Goal: Task Accomplishment & Management: Manage account settings

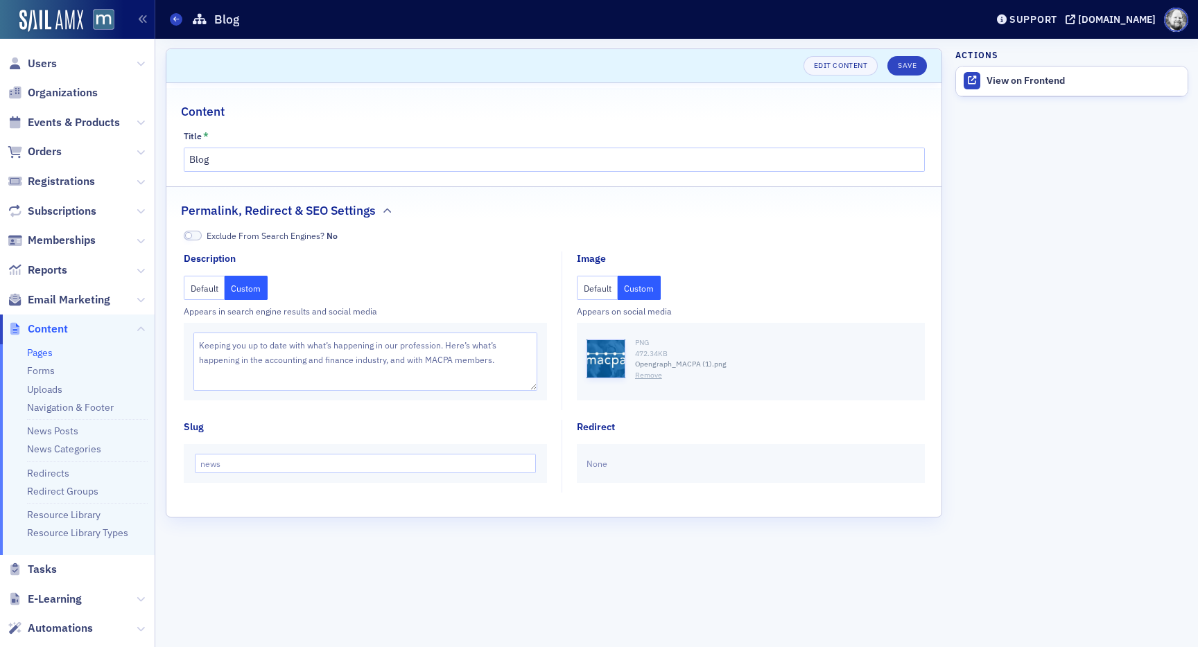
click at [30, 354] on link "Pages" at bounding box center [40, 353] width 26 height 12
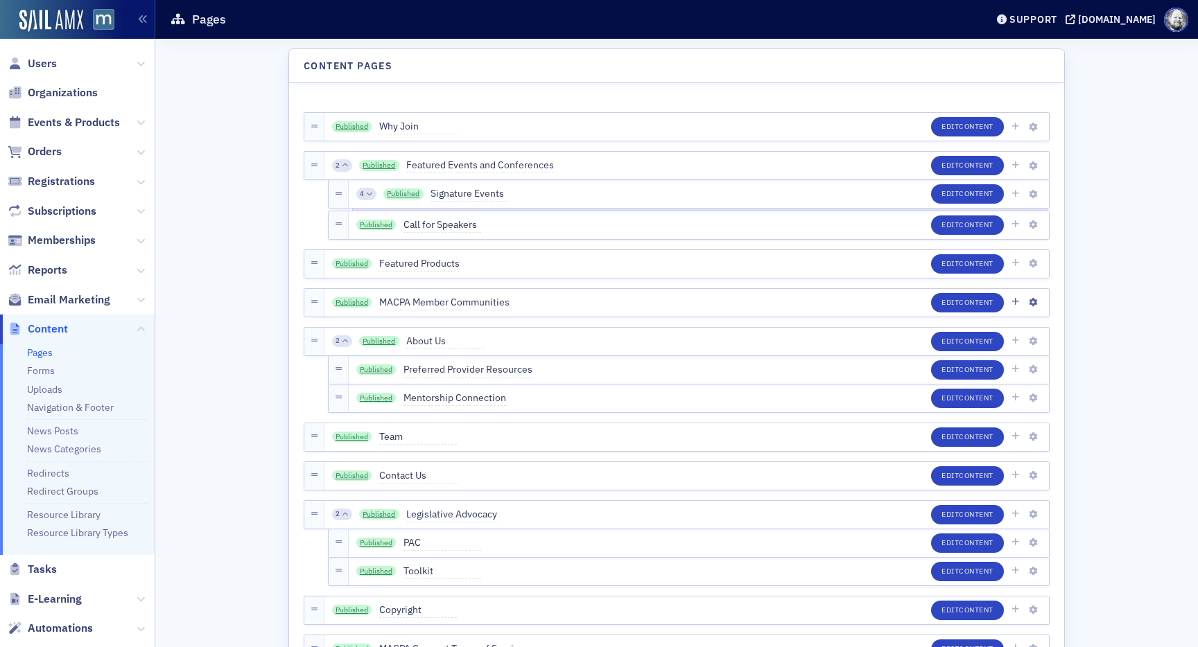
scroll to position [1002, 0]
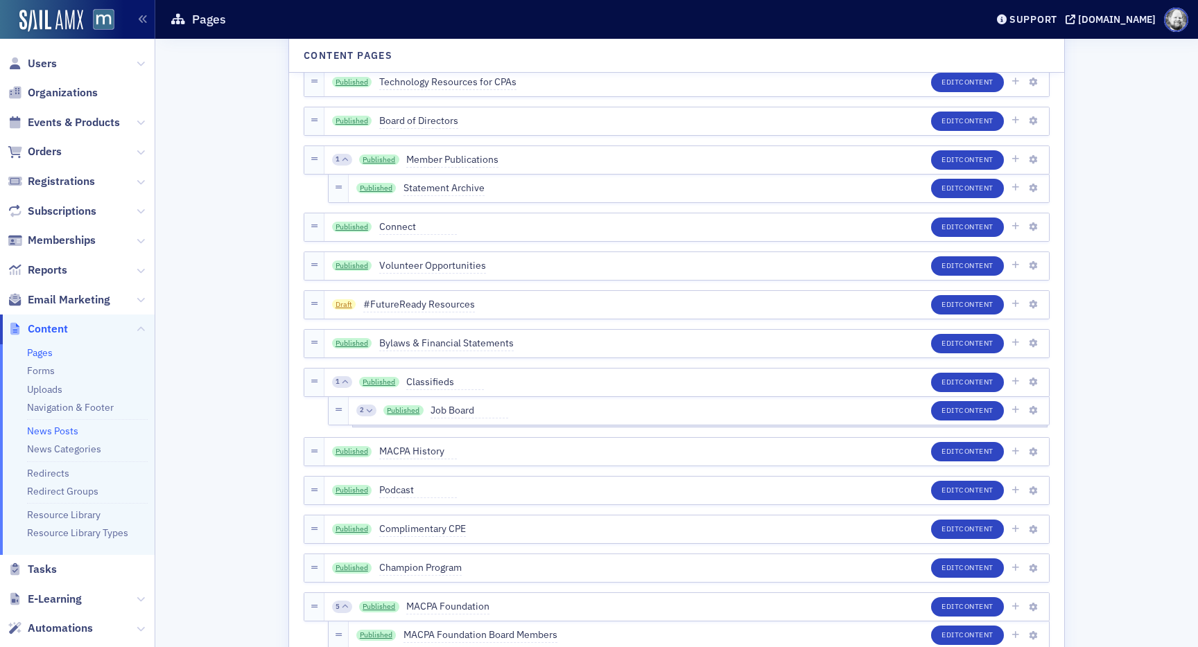
click at [47, 428] on link "News Posts" at bounding box center [52, 431] width 51 height 12
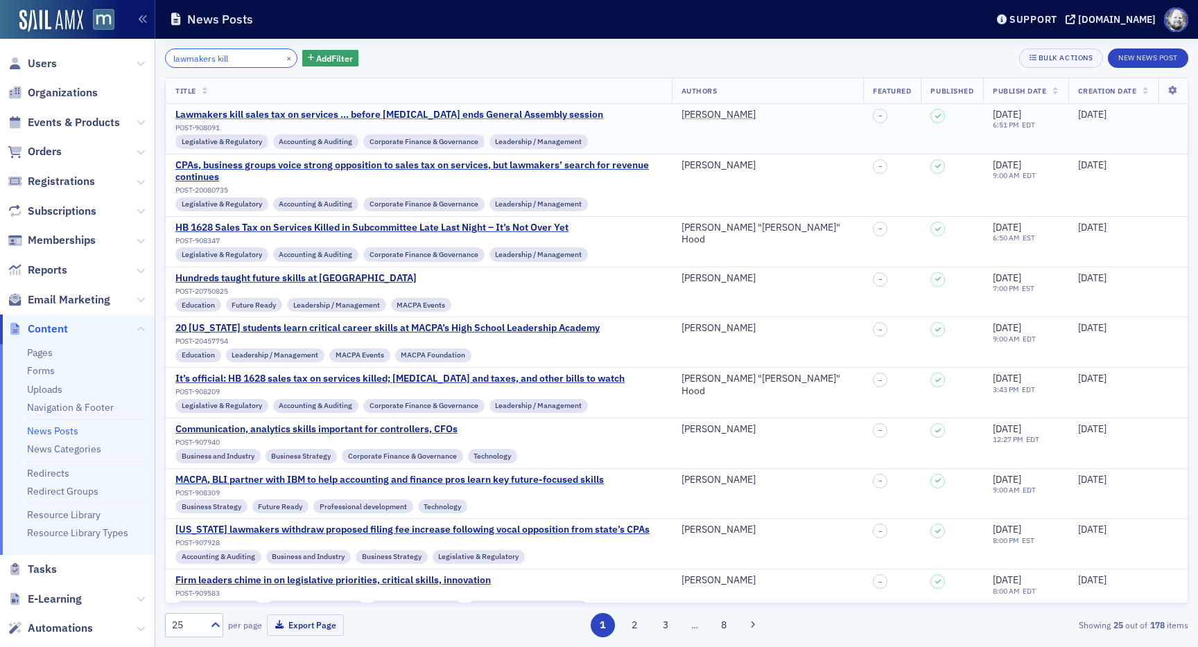
type input "lawmakers kill"
click at [369, 111] on div "Lawmakers kill sales tax on services … before coronavirus ends General Assembly…" at bounding box center [389, 115] width 428 height 12
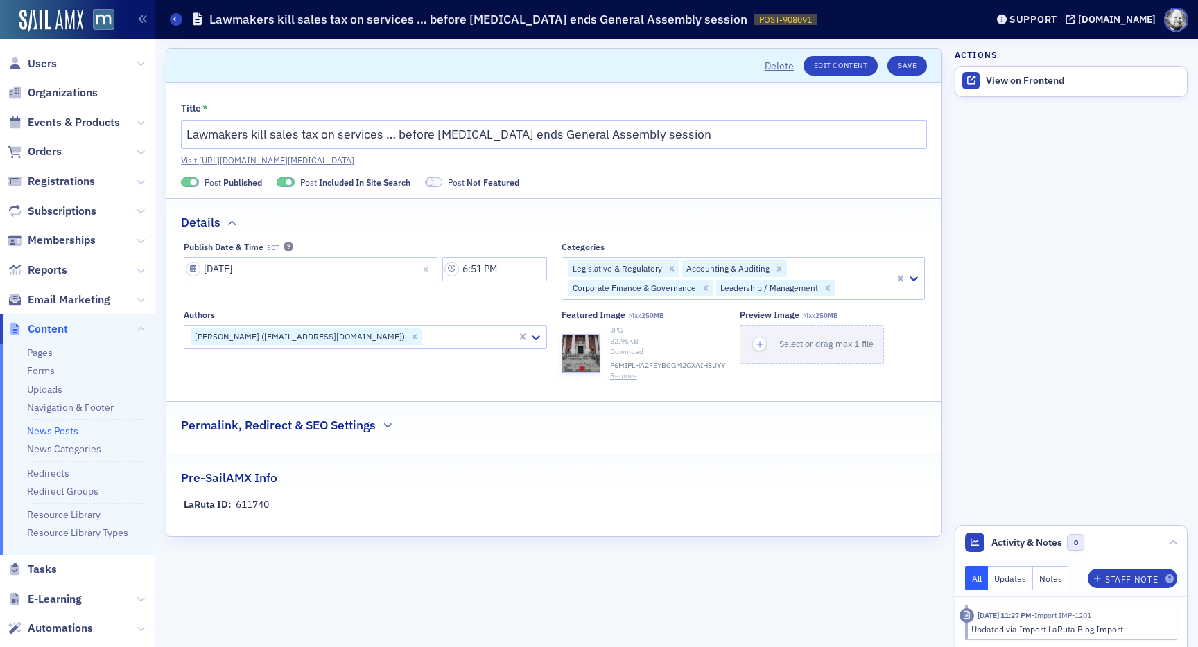
click at [287, 183] on span at bounding box center [289, 183] width 8 height 8
click at [244, 183] on span "Published" at bounding box center [242, 182] width 39 height 11
click at [907, 66] on button "Save" at bounding box center [907, 65] width 40 height 19
click at [910, 68] on button "Save" at bounding box center [907, 65] width 40 height 19
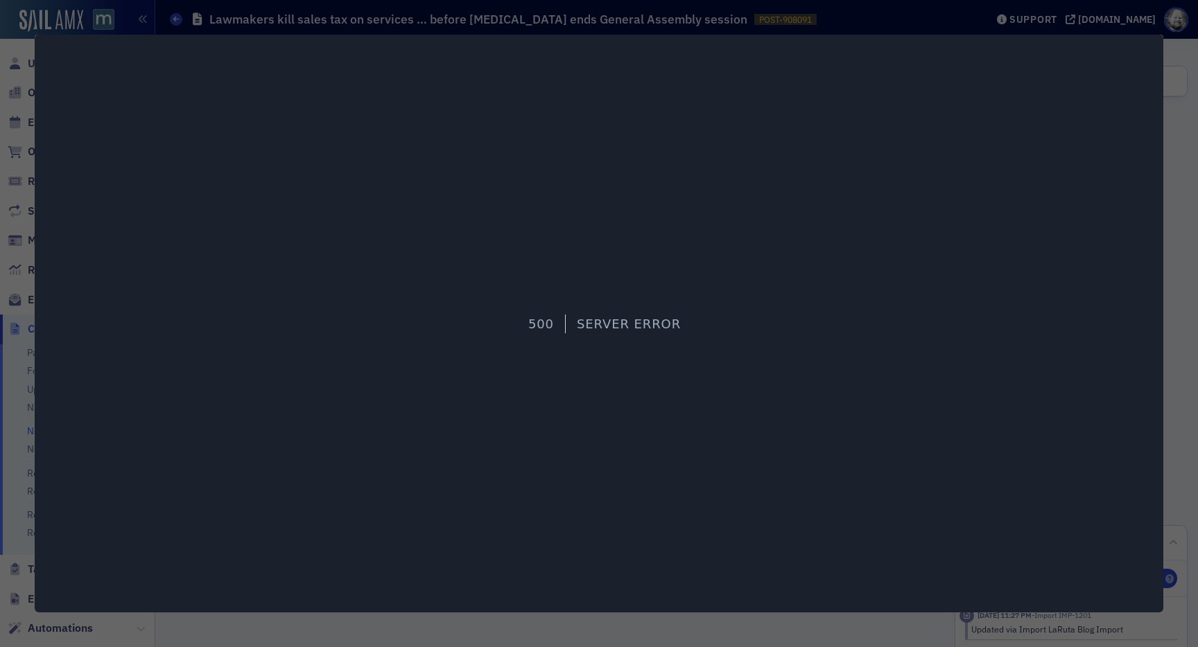
click at [1169, 115] on div at bounding box center [599, 323] width 1198 height 647
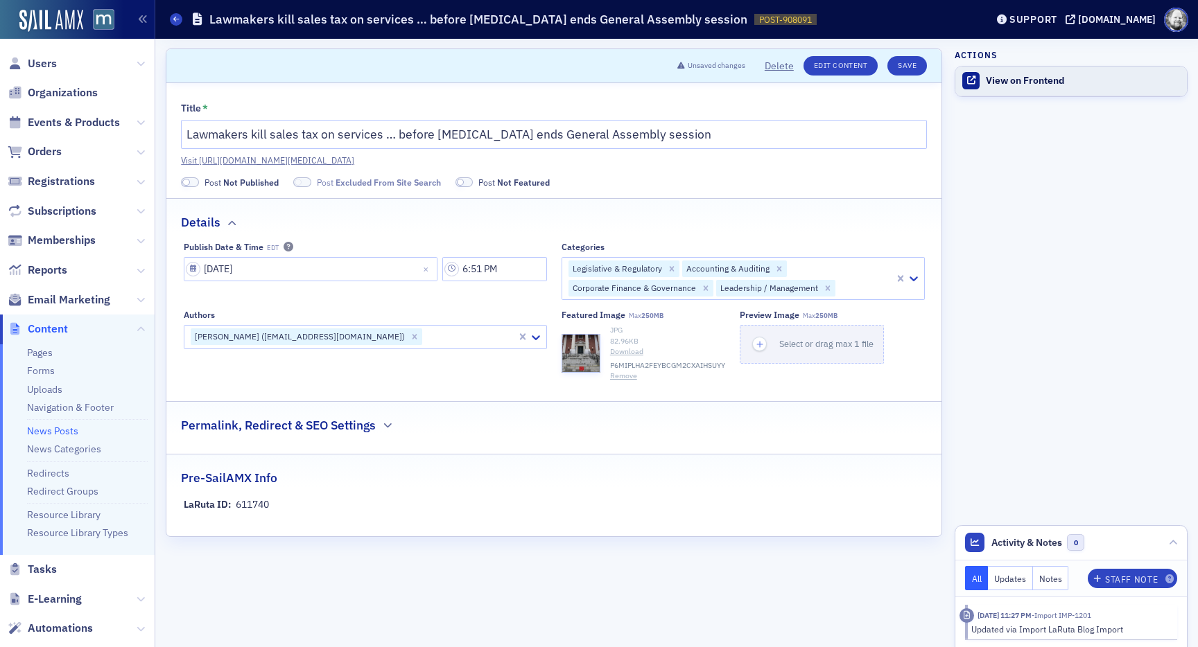
click at [1027, 82] on div "View on Frontend" at bounding box center [1083, 81] width 194 height 12
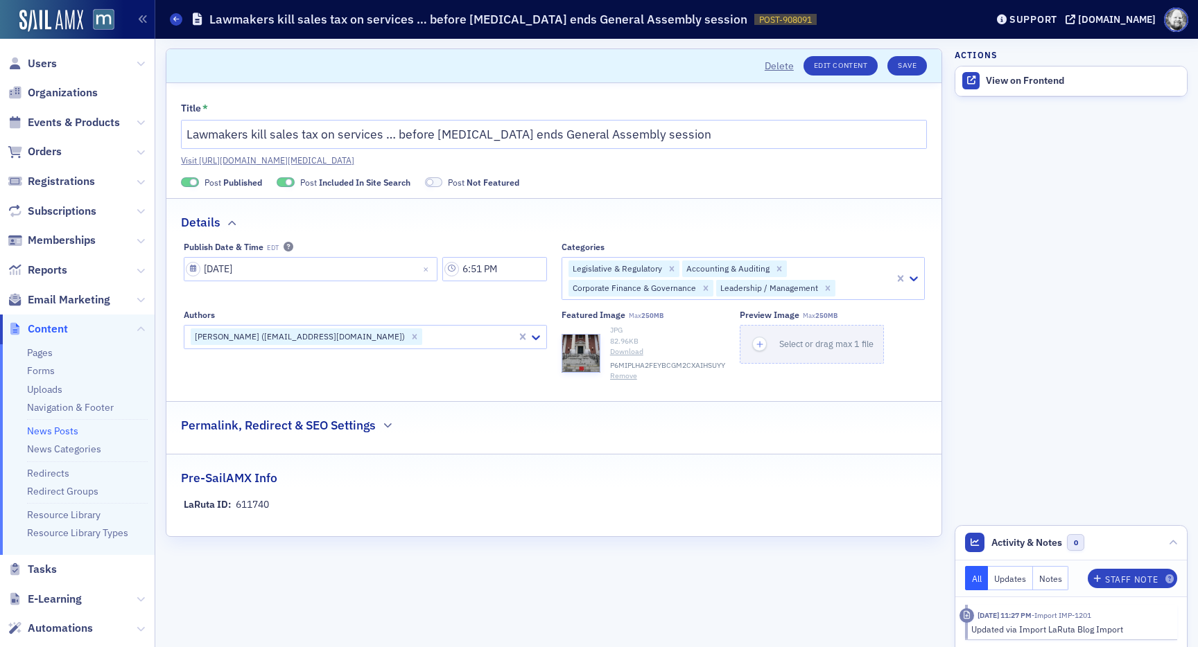
click at [430, 184] on span at bounding box center [430, 183] width 8 height 8
click at [430, 184] on span at bounding box center [434, 182] width 18 height 10
click at [360, 183] on span "Included In Site Search" at bounding box center [364, 182] width 91 height 11
click at [242, 183] on span "Published" at bounding box center [242, 182] width 39 height 11
click at [914, 64] on button "Save" at bounding box center [907, 65] width 40 height 19
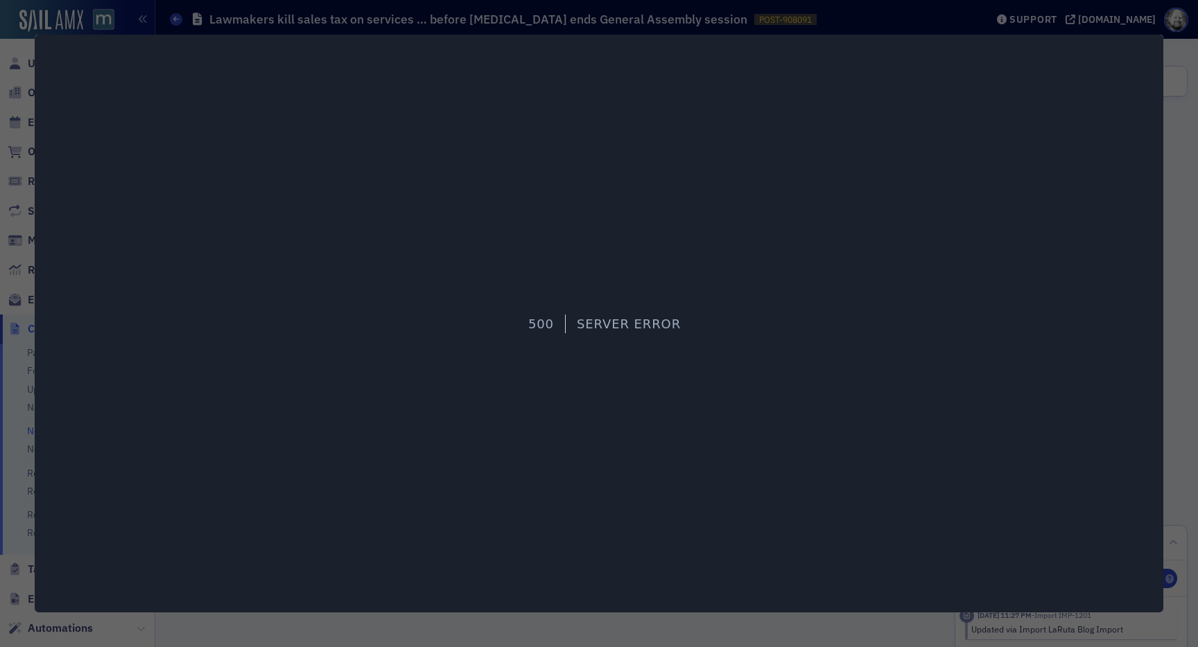
click at [1179, 109] on div at bounding box center [599, 323] width 1198 height 647
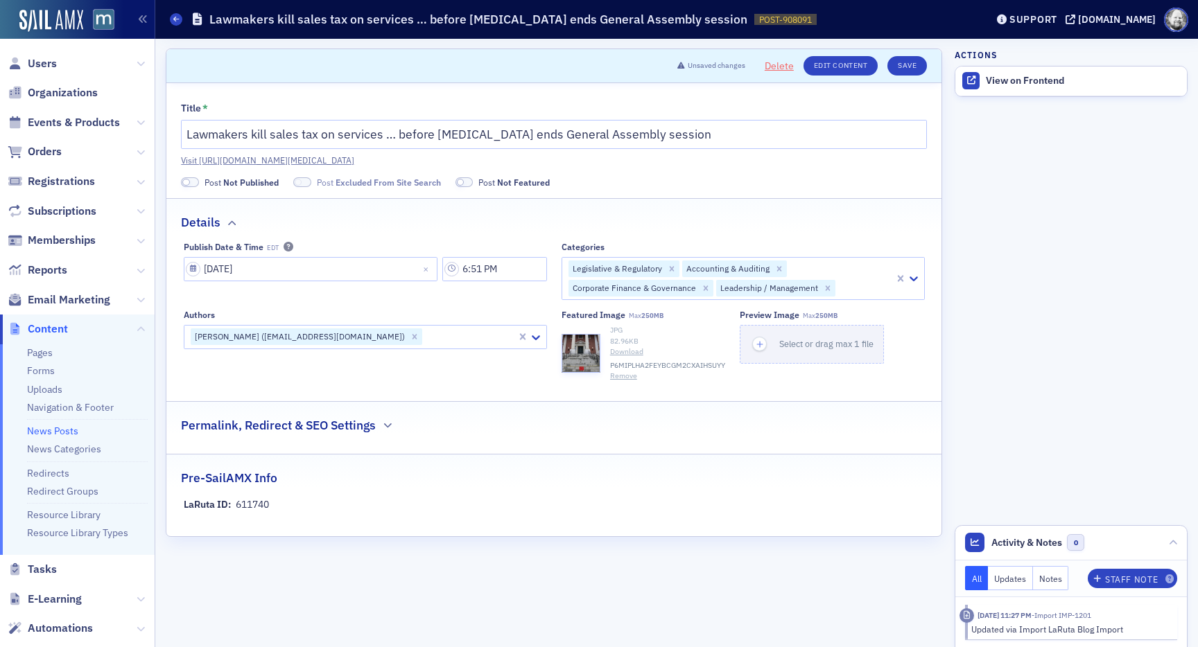
click at [783, 65] on button "Delete" at bounding box center [779, 66] width 29 height 15
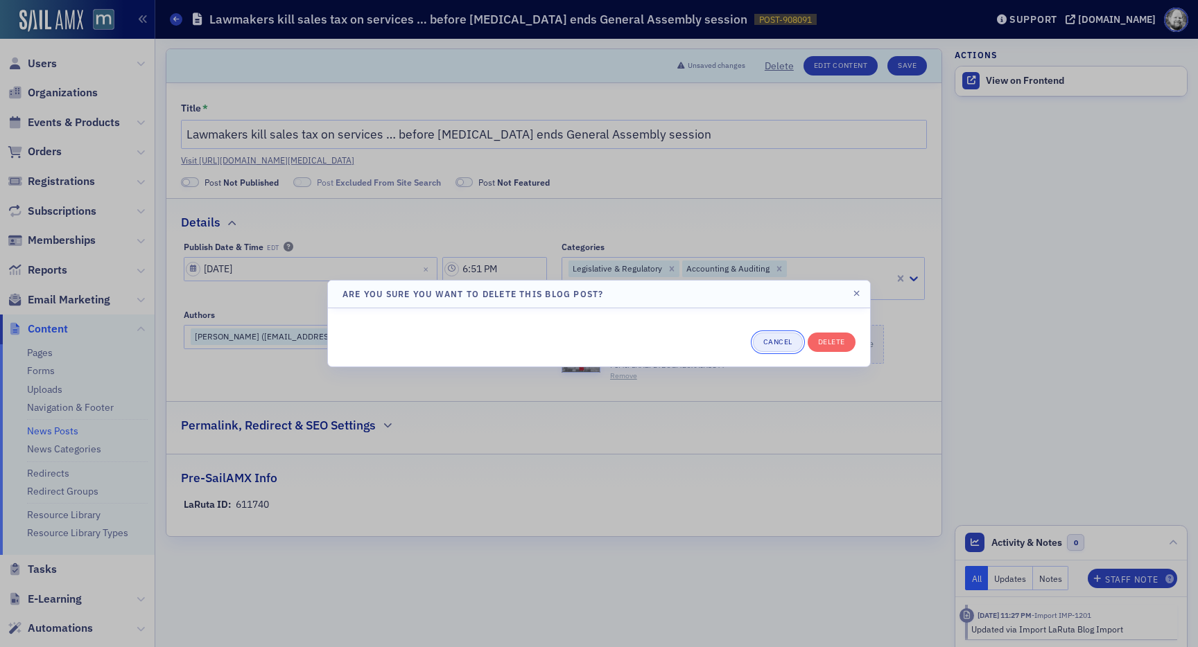
click at [775, 339] on button "Cancel" at bounding box center [778, 342] width 50 height 19
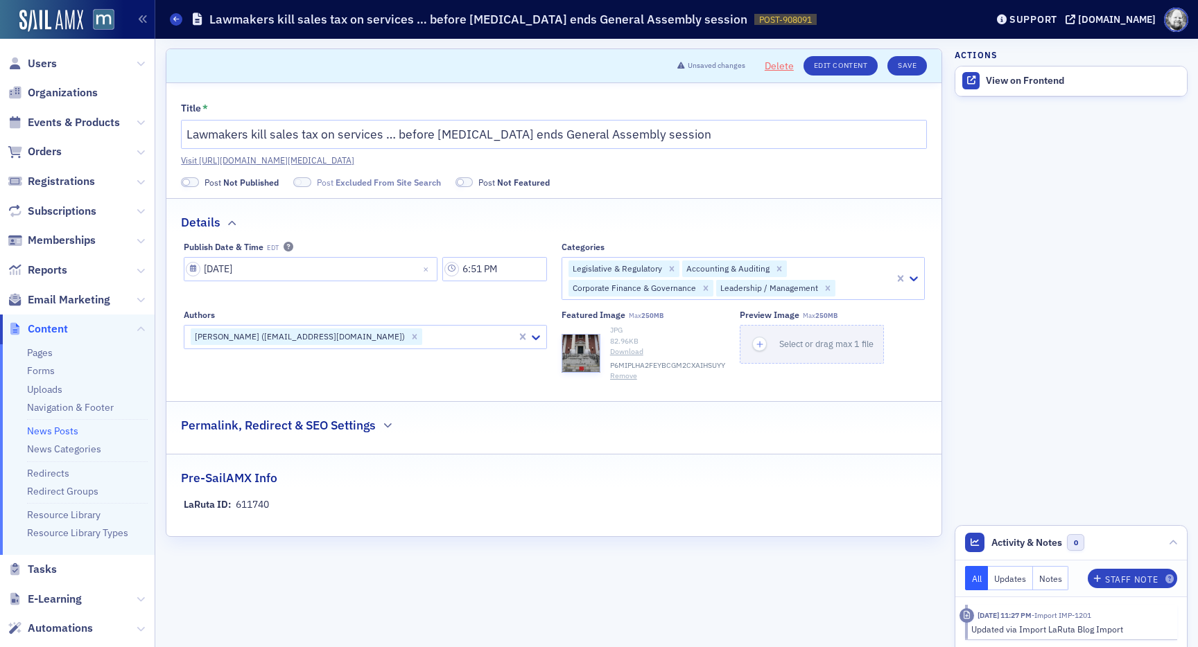
click at [781, 67] on button "Delete" at bounding box center [779, 66] width 29 height 15
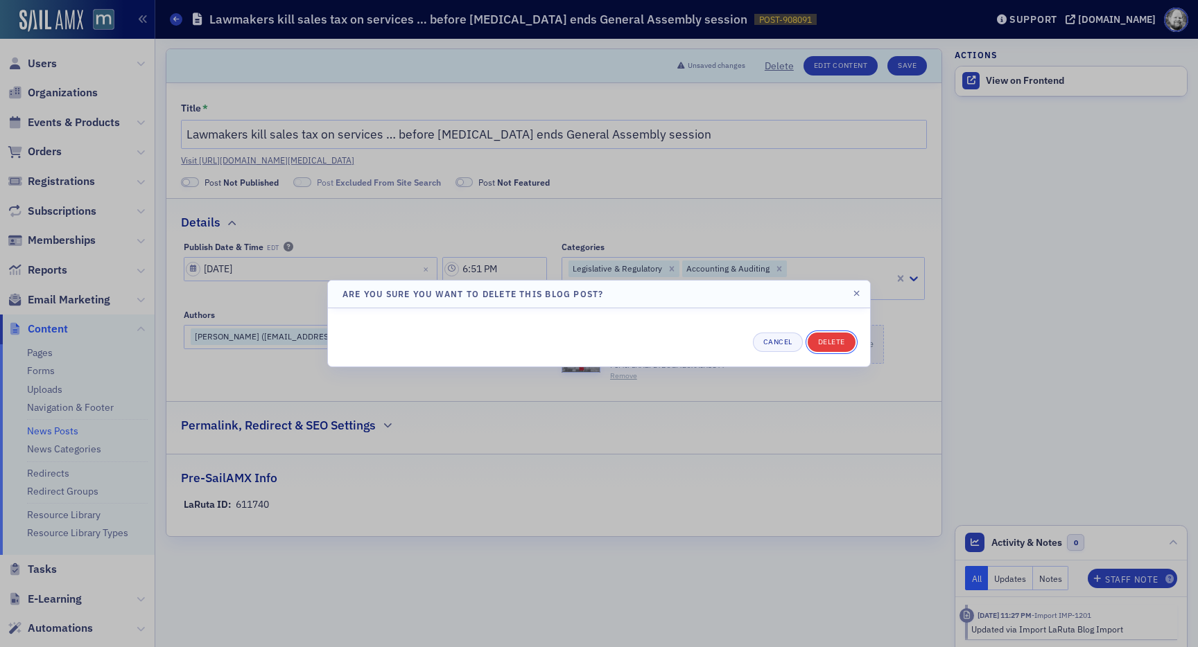
click at [839, 333] on div "Cancel Delete" at bounding box center [598, 342] width 513 height 19
click at [832, 344] on button "Delete" at bounding box center [832, 342] width 48 height 19
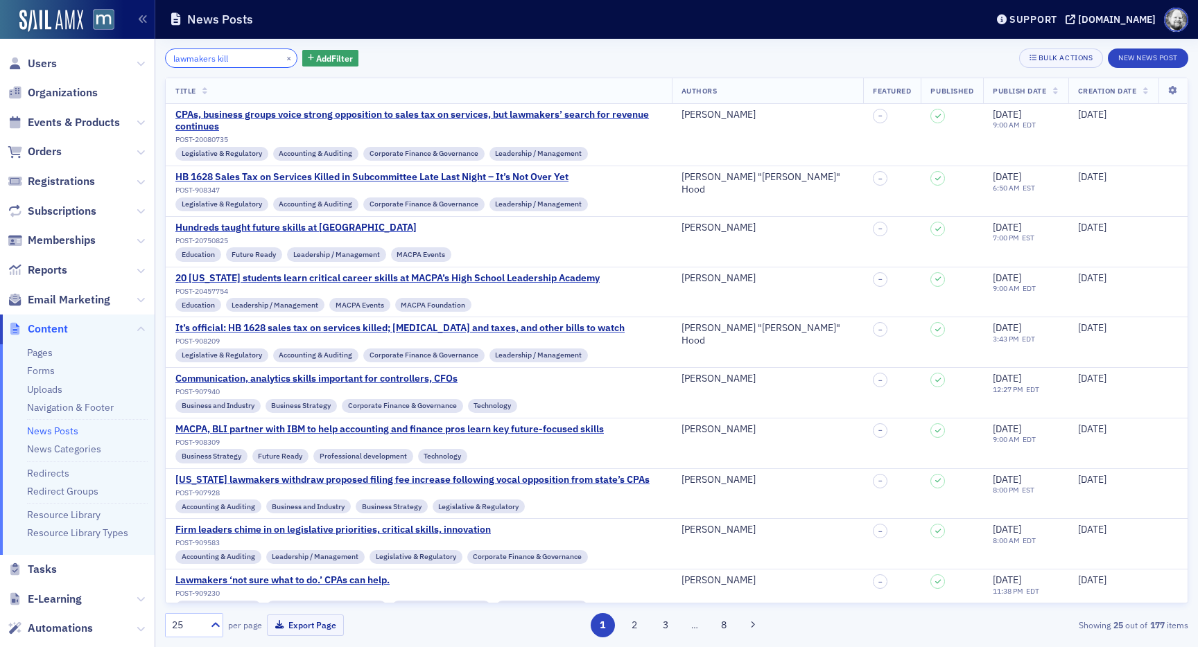
click at [232, 56] on input "lawmakers kill" at bounding box center [231, 58] width 132 height 19
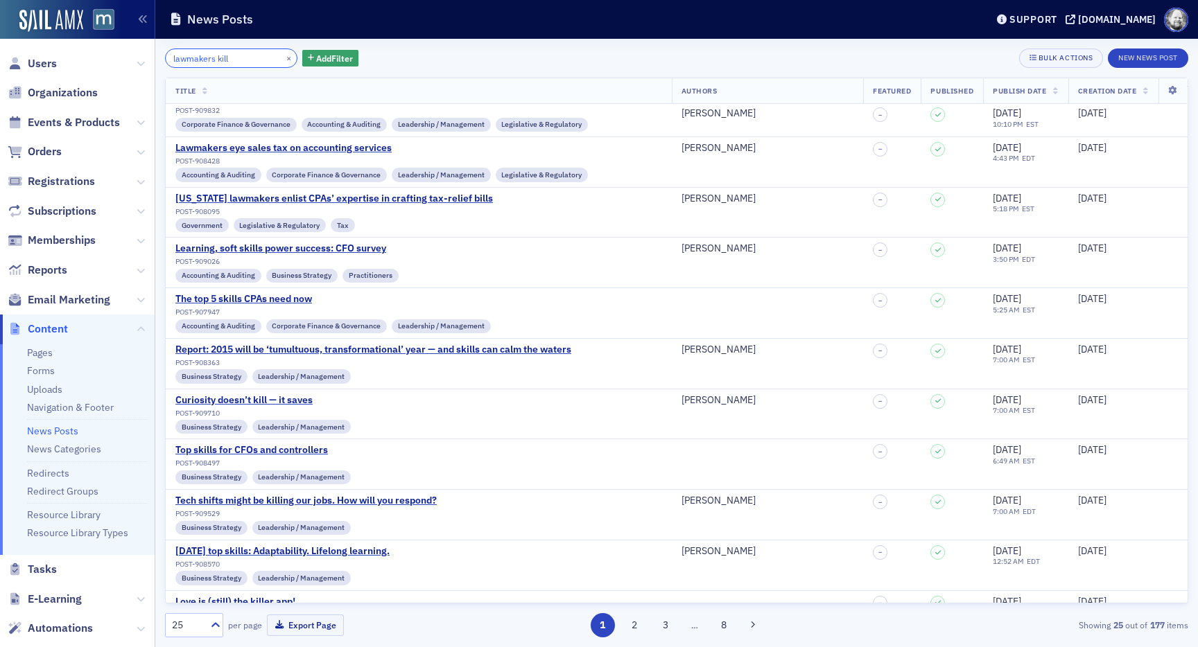
type input "lawmakers kill"
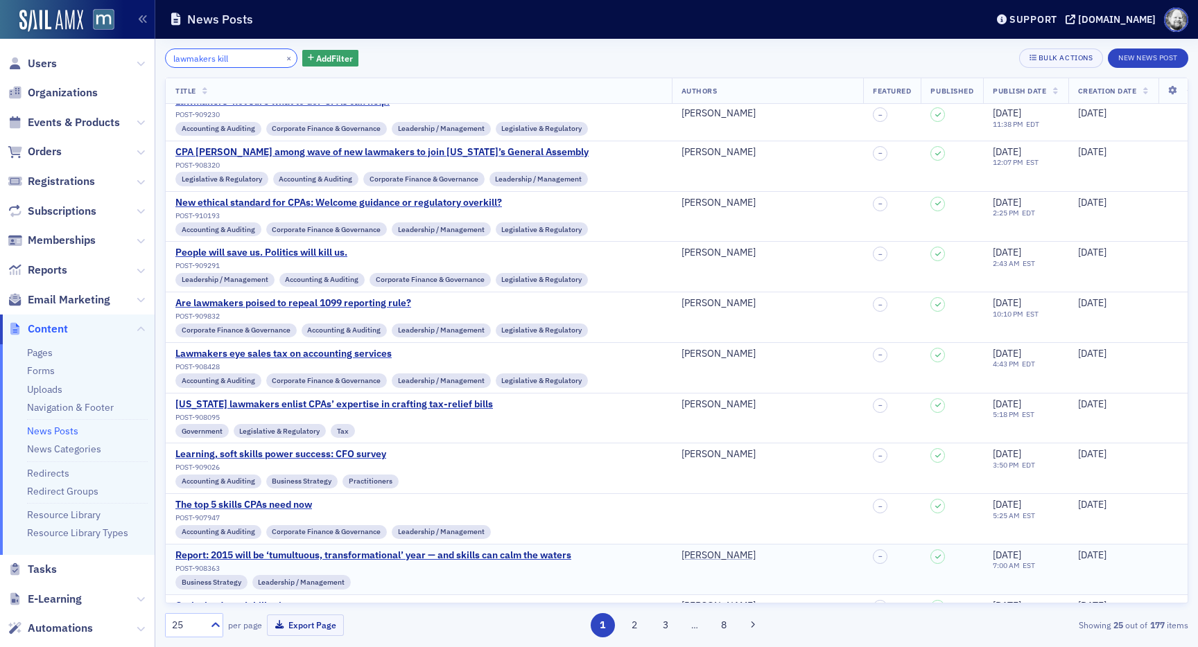
scroll to position [523, 0]
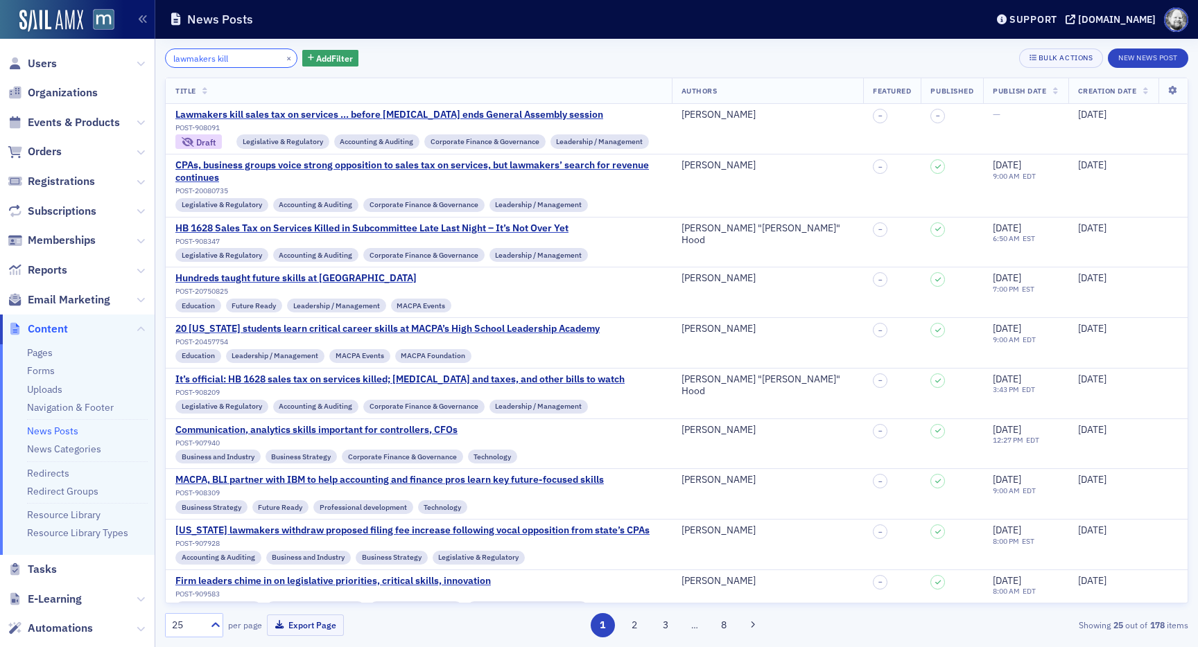
drag, startPoint x: 238, startPoint y: 56, endPoint x: 156, endPoint y: 55, distance: 82.5
click at [156, 55] on div "lawmakers kill × Add Filter Bulk Actions New News Post Title Authors Featured P…" at bounding box center [676, 343] width 1043 height 609
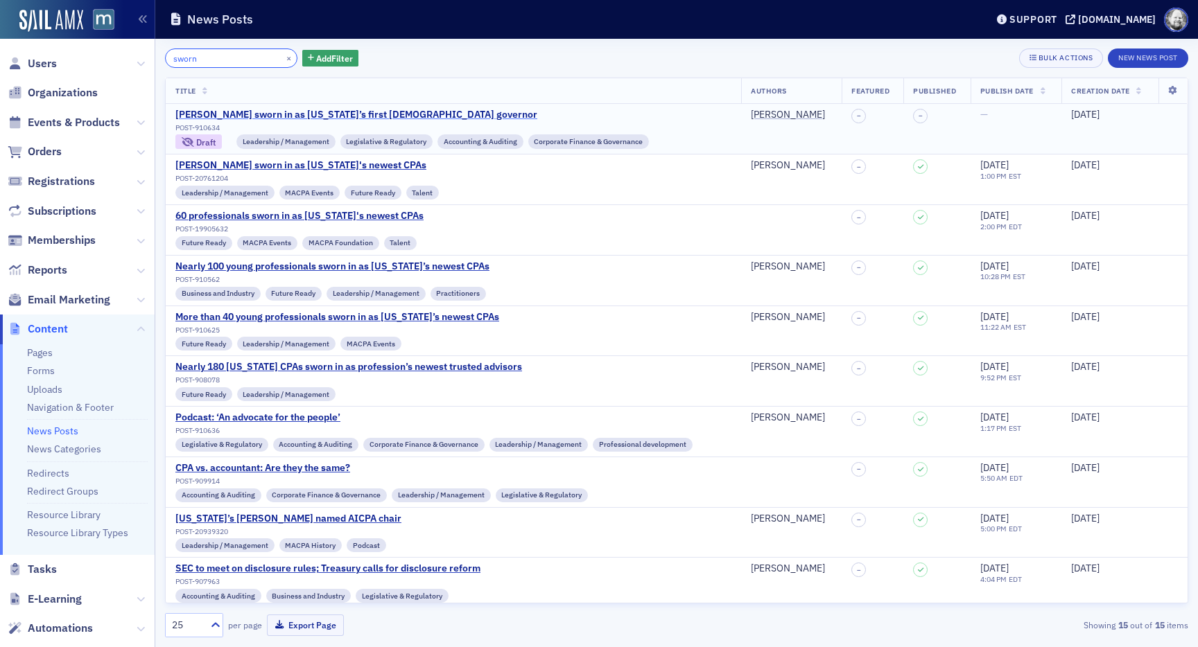
type input "sworn"
click at [259, 113] on div "[PERSON_NAME] sworn in as [US_STATE]’s first [DEMOGRAPHIC_DATA] governor" at bounding box center [411, 115] width 473 height 12
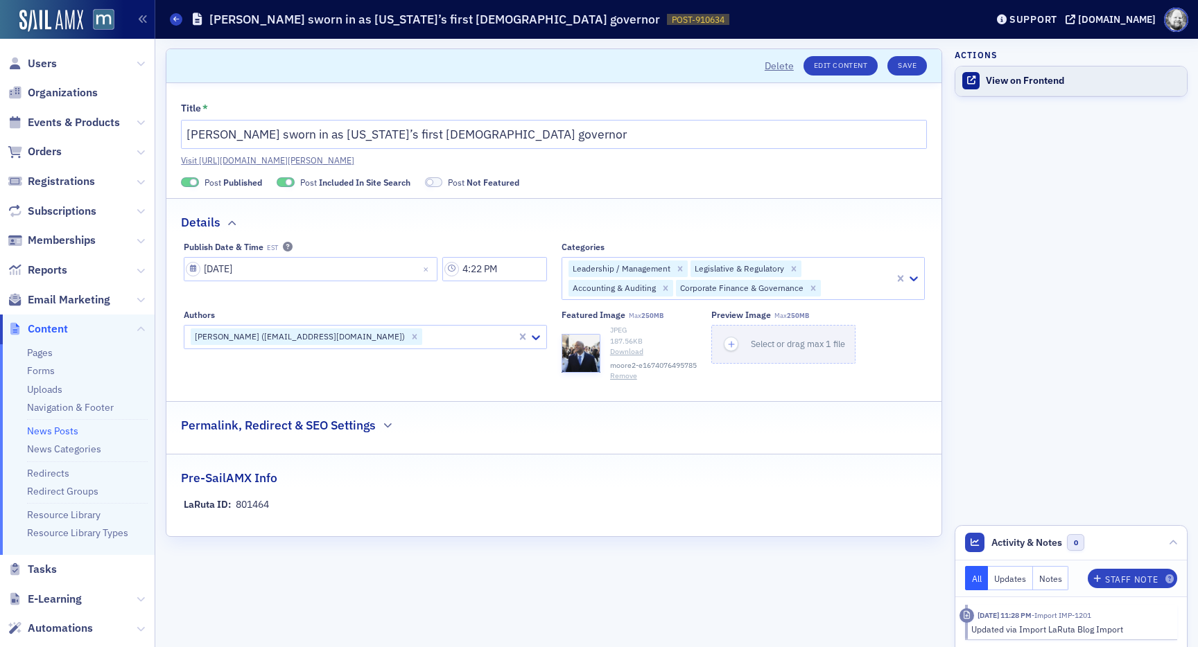
click at [1023, 86] on div "View on Frontend" at bounding box center [1083, 81] width 194 height 12
click at [995, 85] on div "View on Frontend" at bounding box center [1083, 81] width 194 height 12
click at [358, 179] on span "Included In Site Search" at bounding box center [364, 182] width 91 height 11
click at [211, 180] on span "Post Published" at bounding box center [233, 182] width 58 height 12
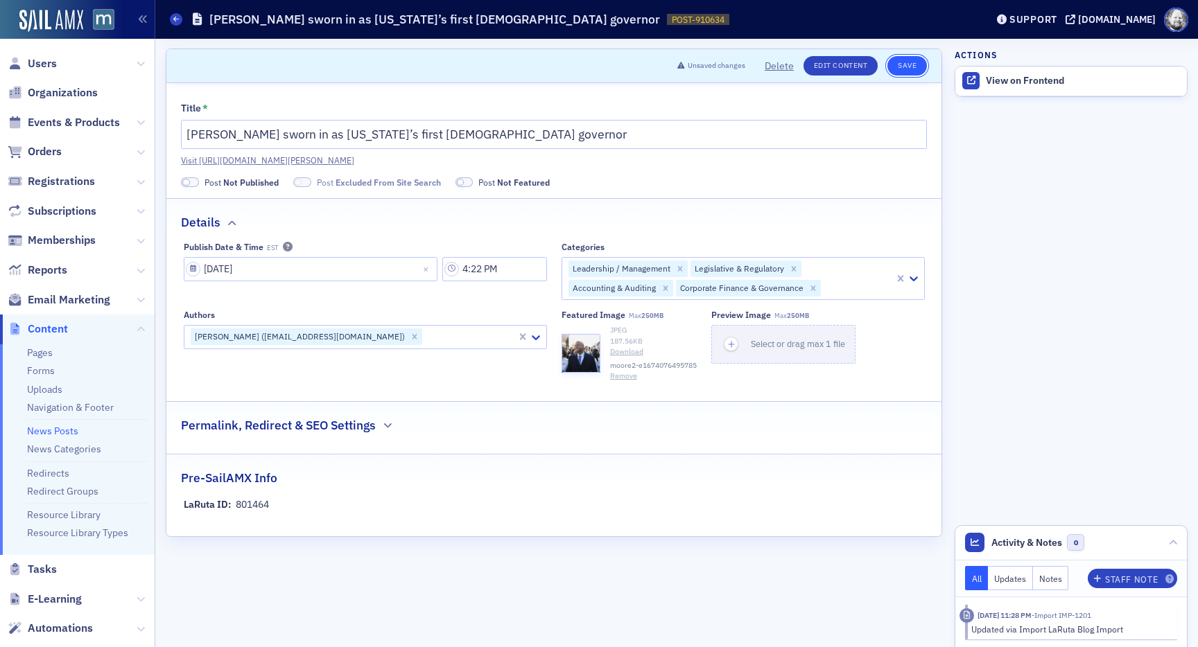
click at [915, 64] on button "Save" at bounding box center [907, 65] width 40 height 19
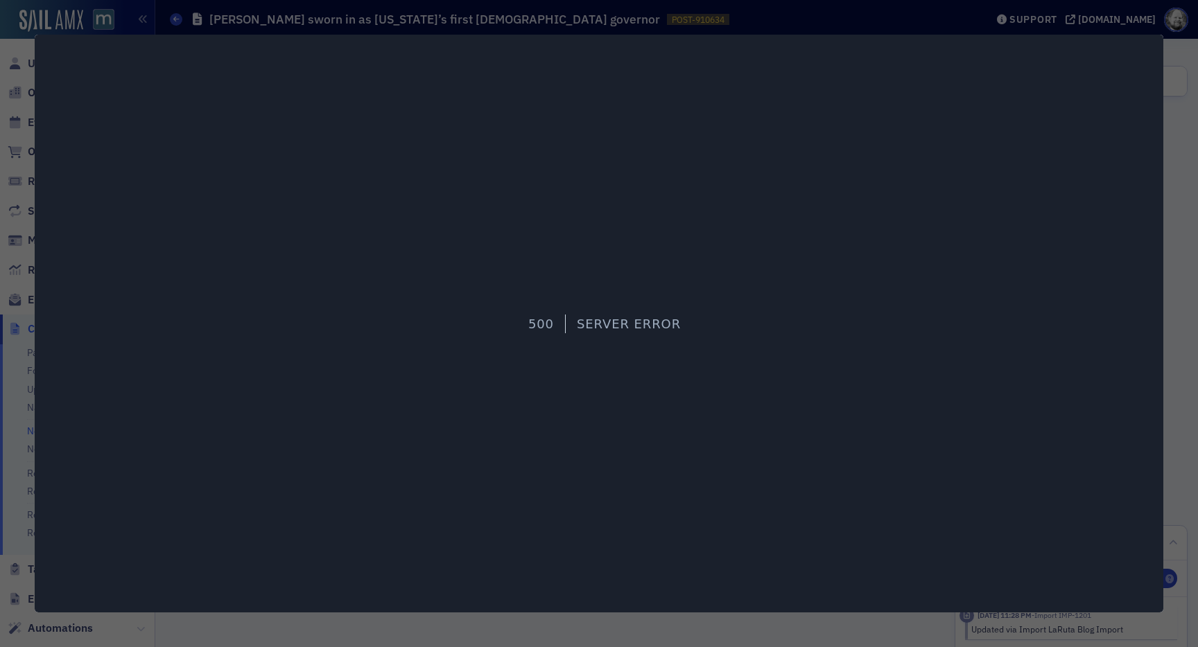
click at [1167, 214] on div at bounding box center [599, 323] width 1198 height 647
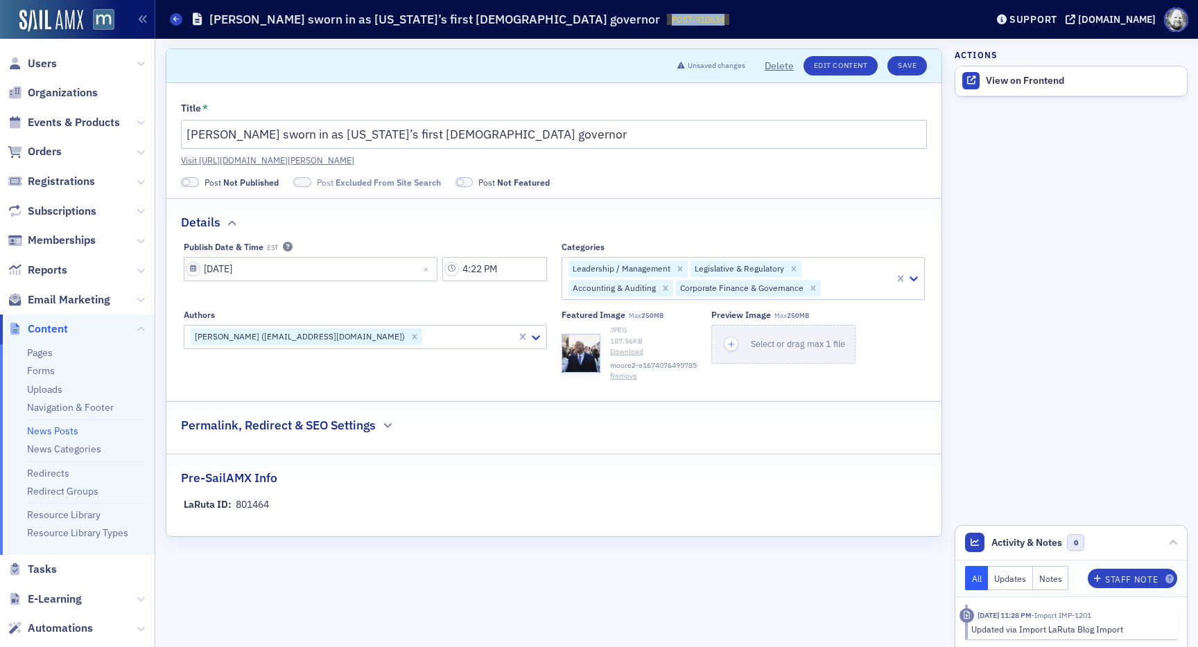
drag, startPoint x: 494, startPoint y: 17, endPoint x: 577, endPoint y: 18, distance: 83.2
click at [577, 18] on div "News Posts [PERSON_NAME] sworn in as [US_STATE]’s first Black governor POST-910…" at bounding box center [567, 19] width 795 height 26
copy span "POST-910634"
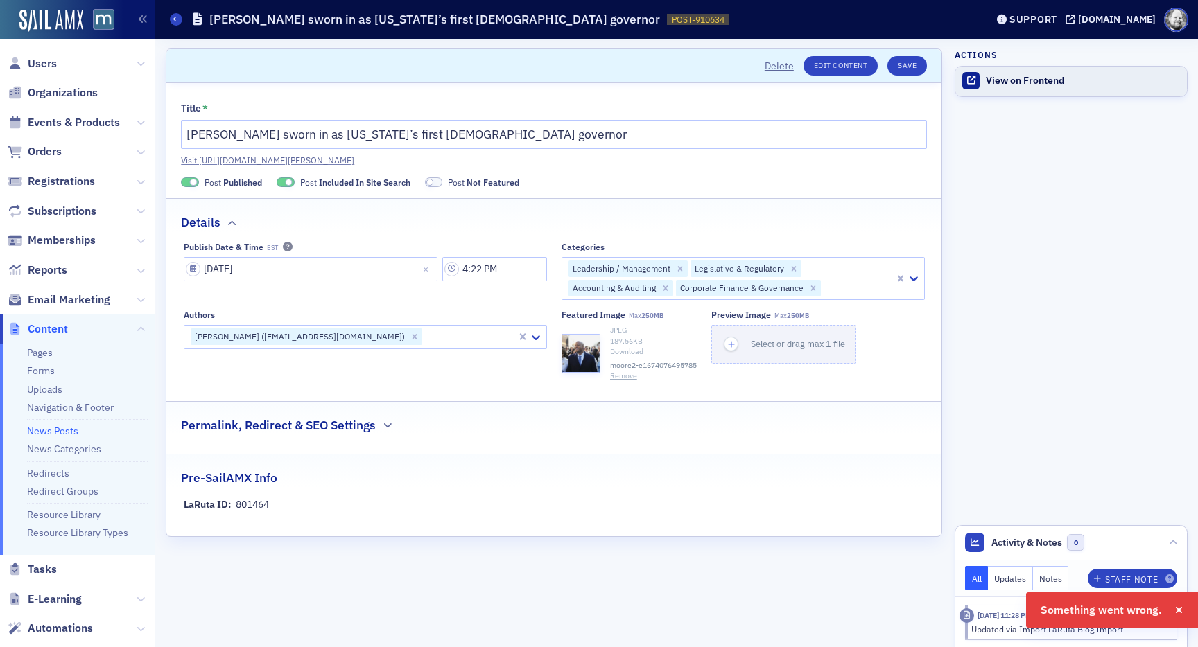
click at [1002, 77] on div "View on Frontend" at bounding box center [1083, 81] width 194 height 12
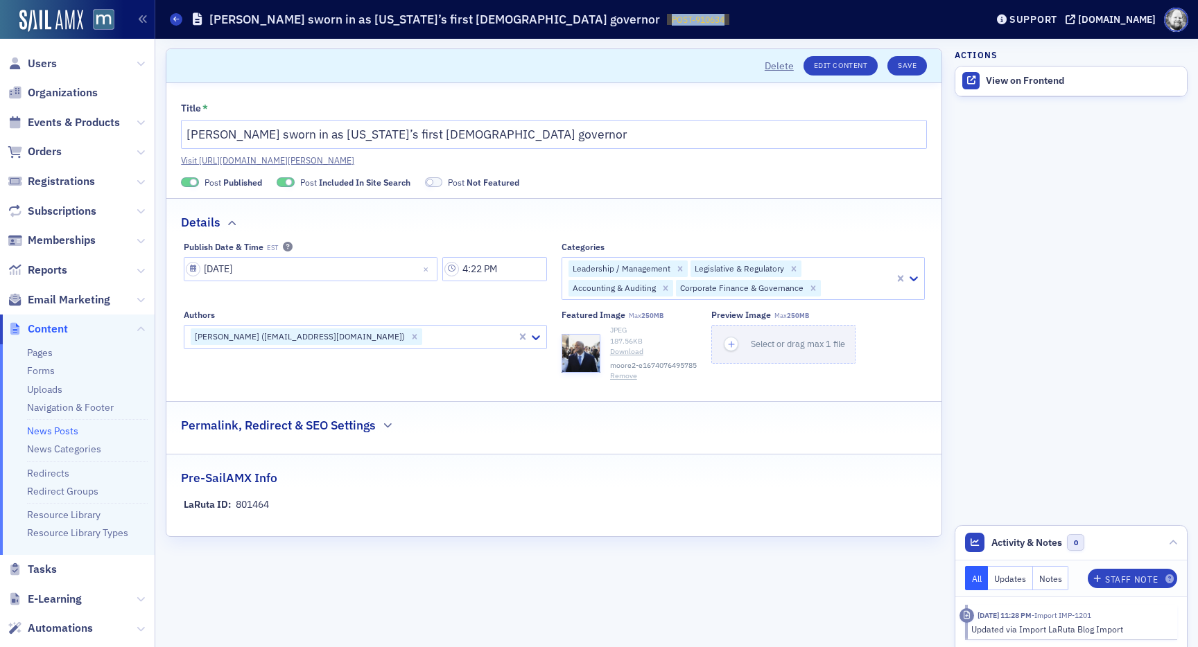
drag, startPoint x: 495, startPoint y: 19, endPoint x: 552, endPoint y: 19, distance: 57.5
click at [667, 19] on span "POST-910634 910634" at bounding box center [698, 20] width 62 height 12
copy span "POST-910634"
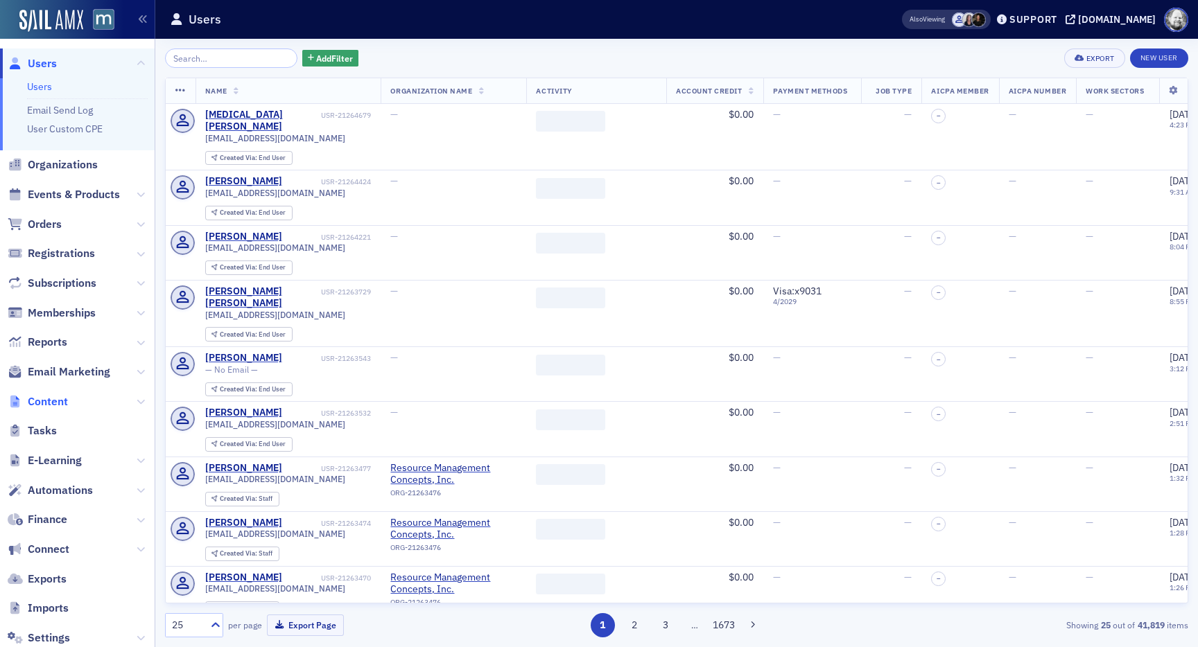
click at [40, 395] on span "Content" at bounding box center [48, 401] width 40 height 15
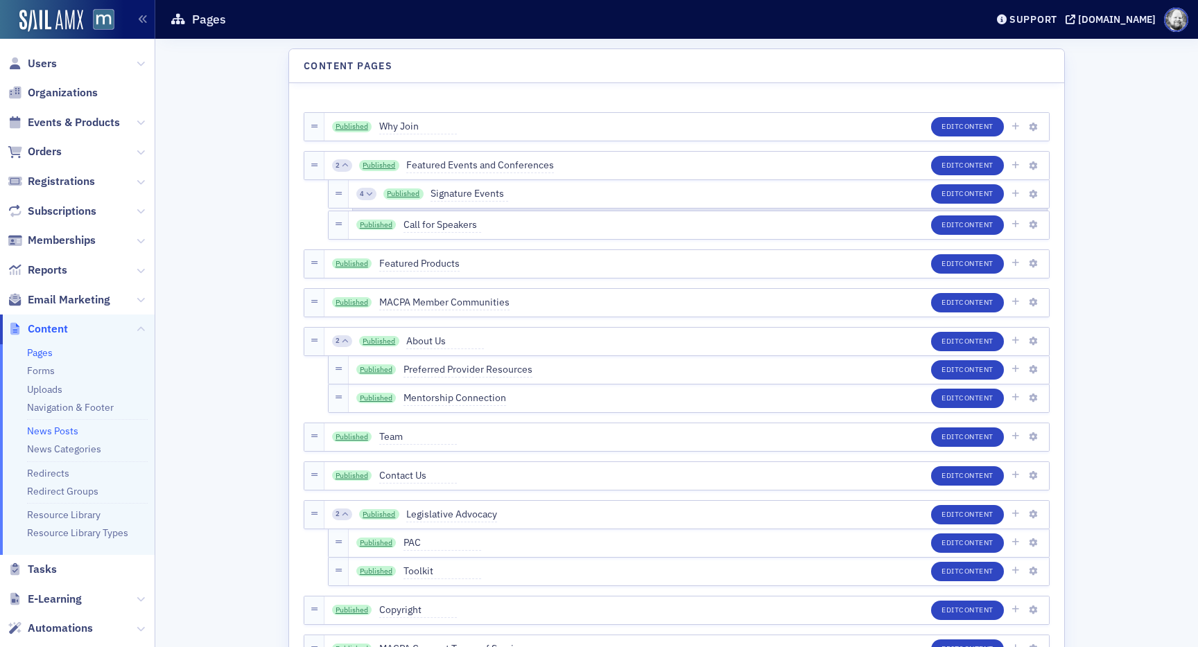
click at [51, 426] on link "News Posts" at bounding box center [52, 431] width 51 height 12
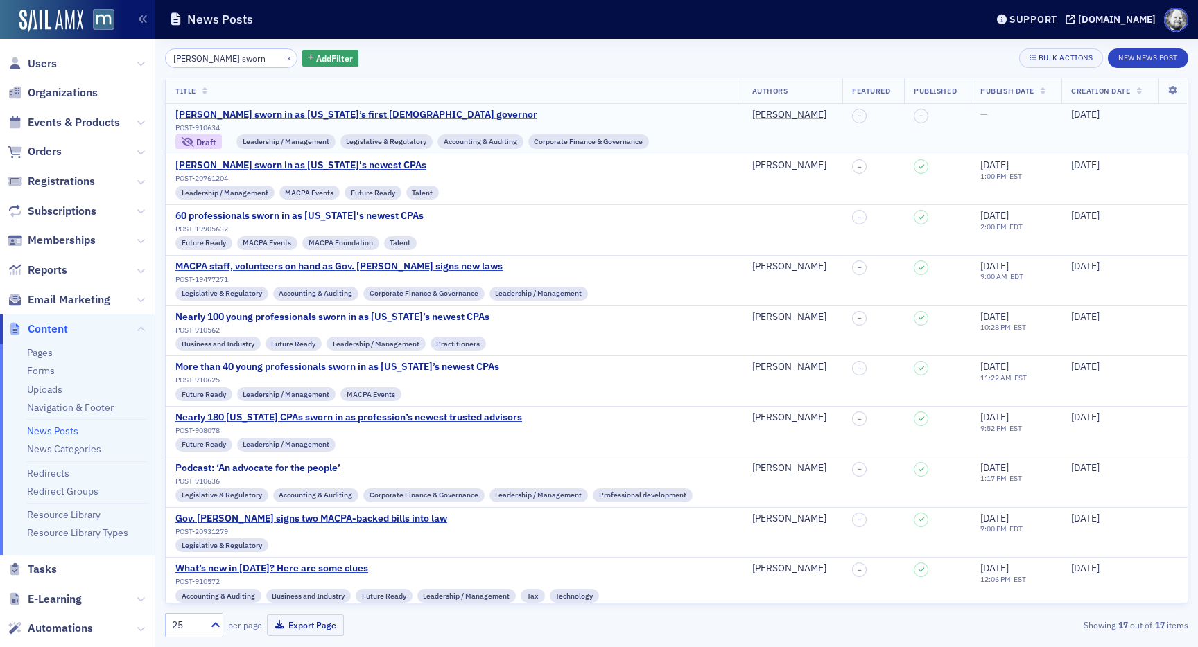
type input "moore sworn"
click at [360, 119] on div "Moore sworn in as Maryland’s first Black governor" at bounding box center [411, 115] width 473 height 12
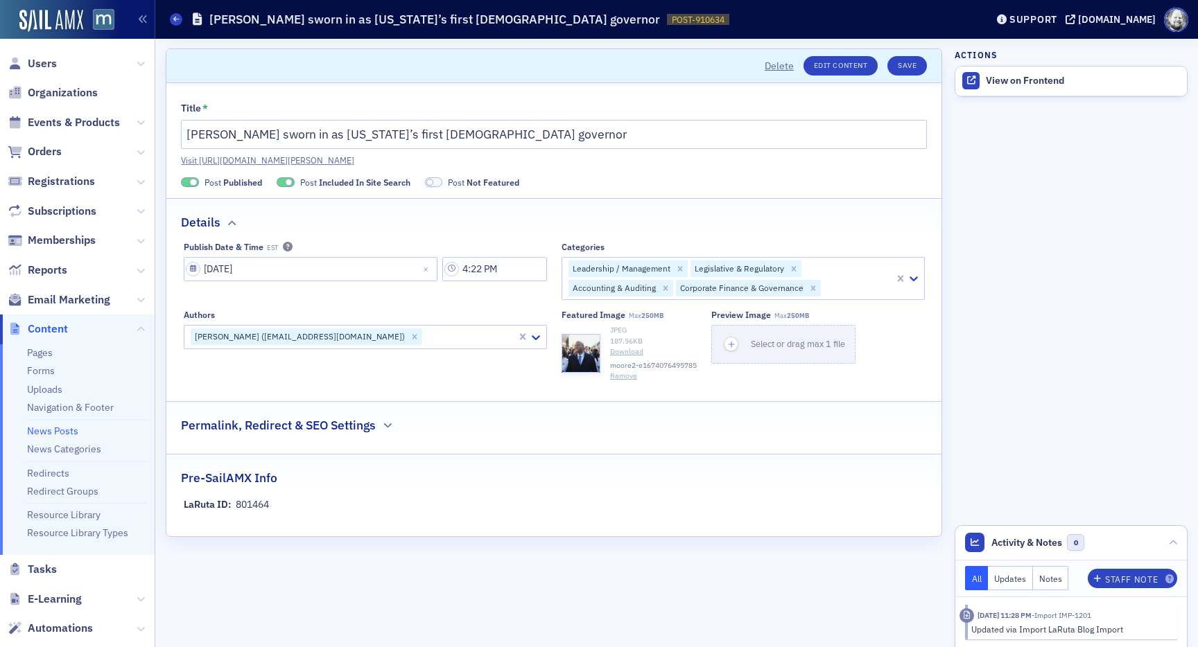
click at [289, 177] on span at bounding box center [286, 182] width 18 height 10
click at [249, 179] on span "Published" at bounding box center [242, 182] width 39 height 11
click at [916, 60] on button "Save" at bounding box center [907, 65] width 40 height 19
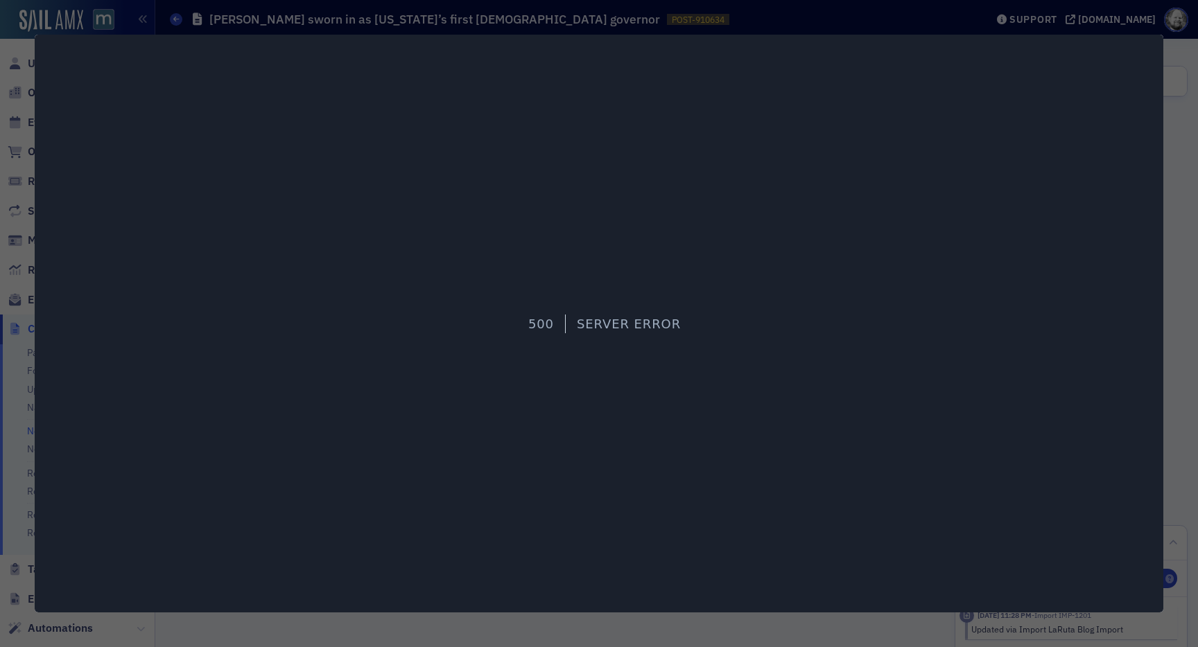
click at [1192, 165] on div at bounding box center [599, 323] width 1198 height 647
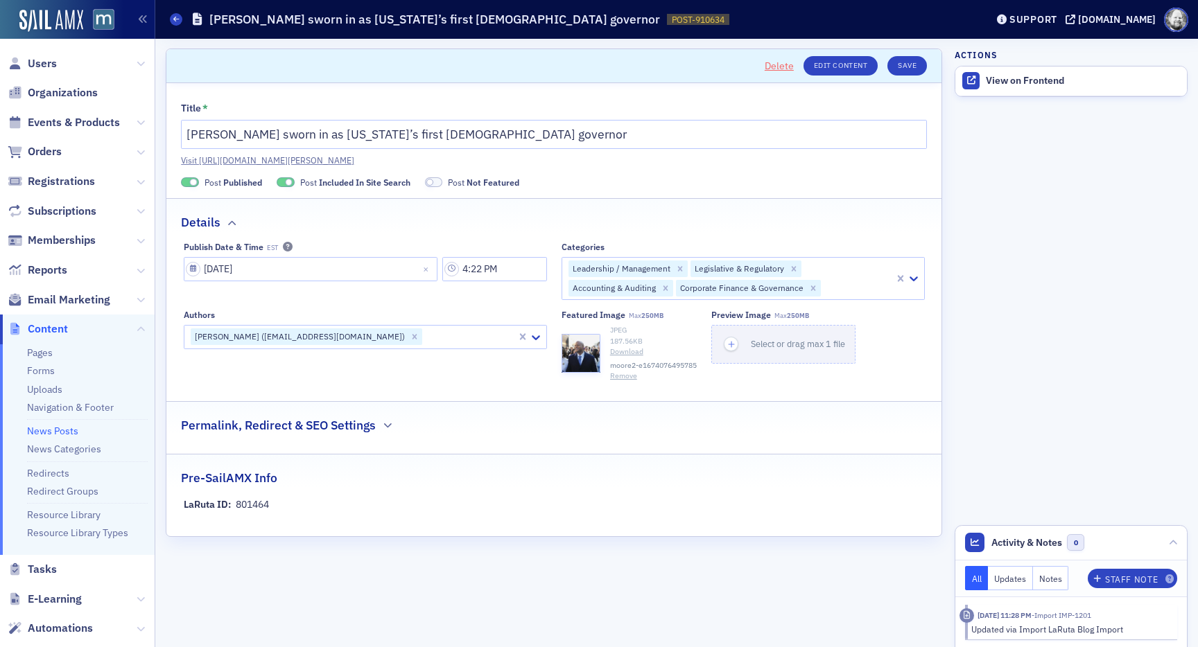
click at [780, 67] on button "Delete" at bounding box center [779, 66] width 29 height 15
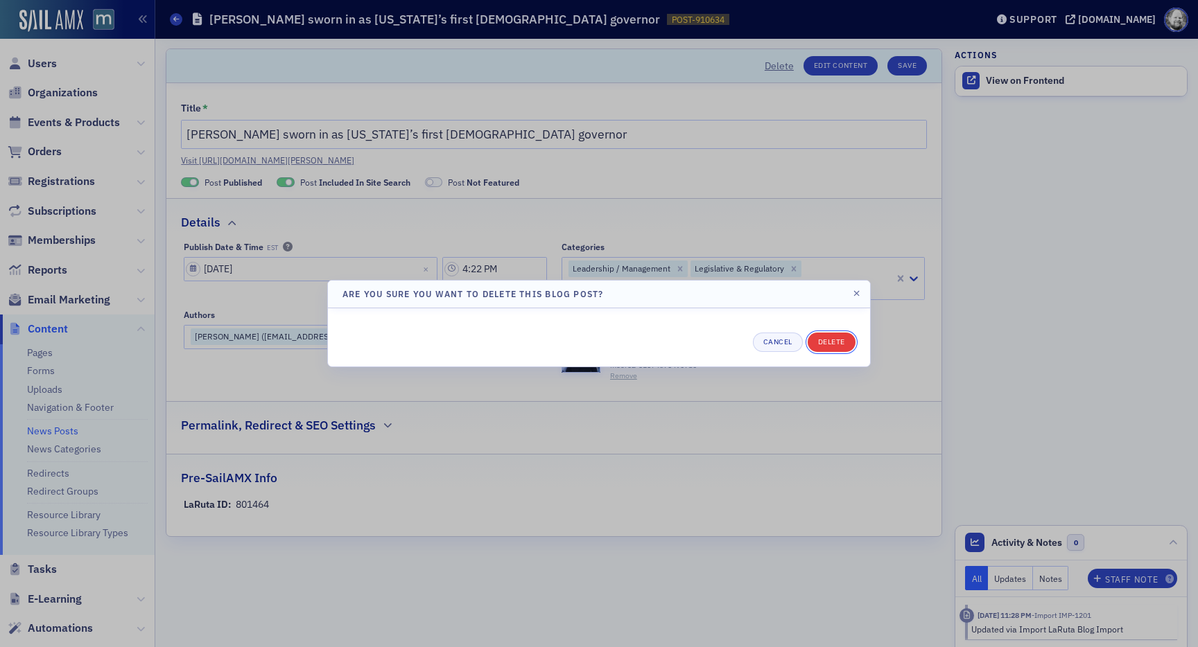
click at [826, 338] on button "Delete" at bounding box center [832, 342] width 48 height 19
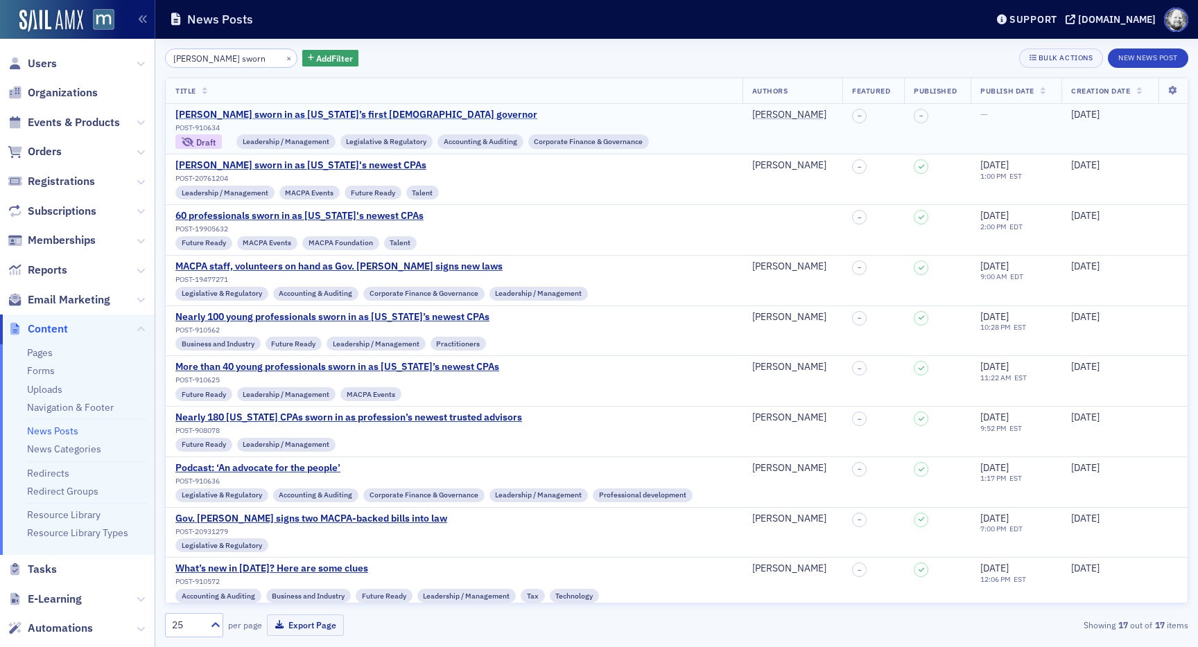
click at [345, 117] on div "[PERSON_NAME] sworn in as [US_STATE]’s first [DEMOGRAPHIC_DATA] governor" at bounding box center [411, 115] width 473 height 12
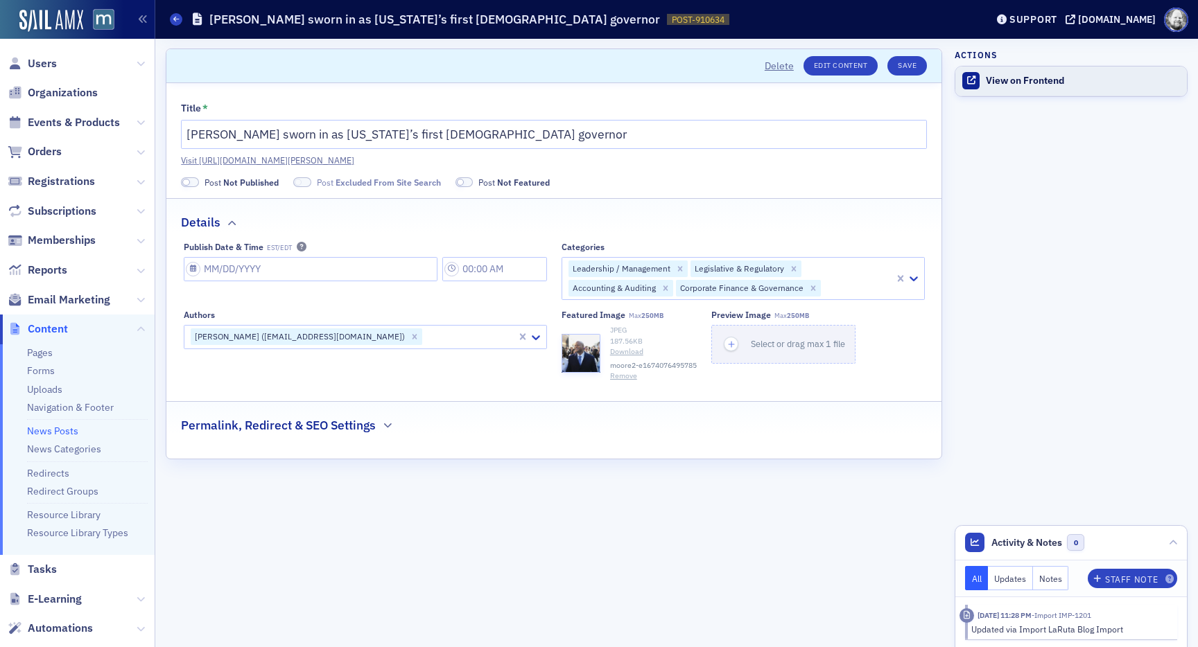
click at [1033, 78] on div "View on Frontend" at bounding box center [1083, 81] width 194 height 12
click at [351, 439] on fieldset "Permalink, Redirect & SEO Settings" at bounding box center [553, 420] width 775 height 38
click at [351, 430] on h2 "Permalink, Redirect & SEO Settings" at bounding box center [278, 426] width 195 height 18
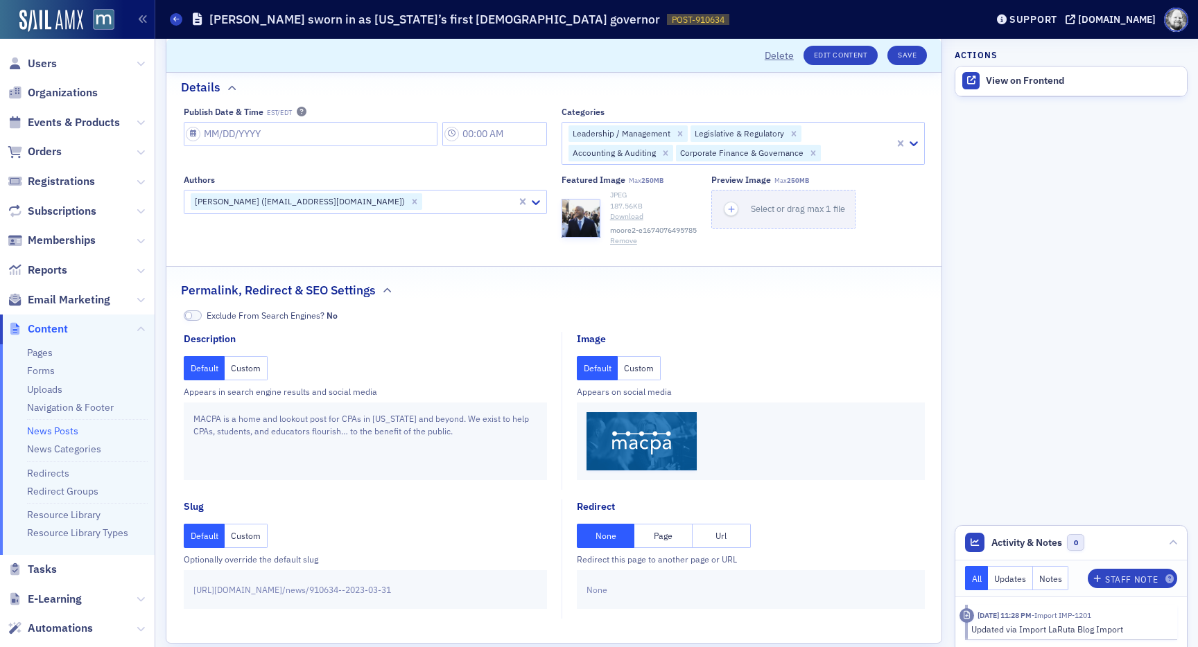
scroll to position [156, 0]
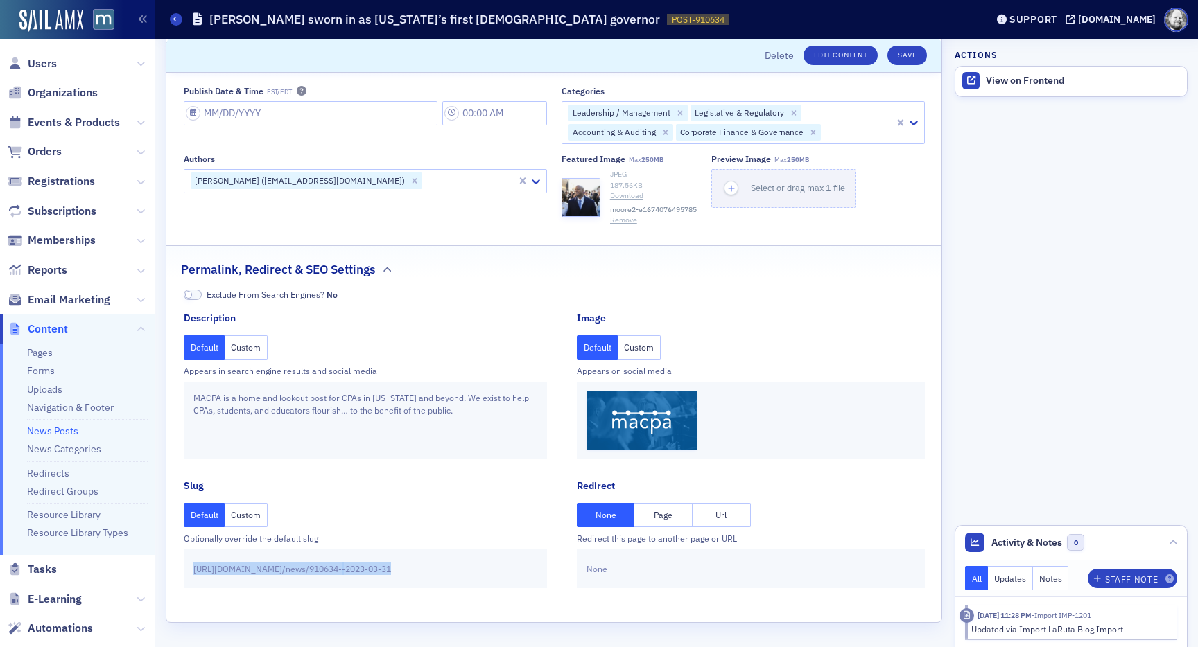
drag, startPoint x: 191, startPoint y: 567, endPoint x: 390, endPoint y: 582, distance: 199.5
click at [390, 582] on div "https://macpa.org / news/910634- -2023-03-31" at bounding box center [365, 569] width 363 height 39
copy div "https://macpa.org / news/910634- -2023-03-31"
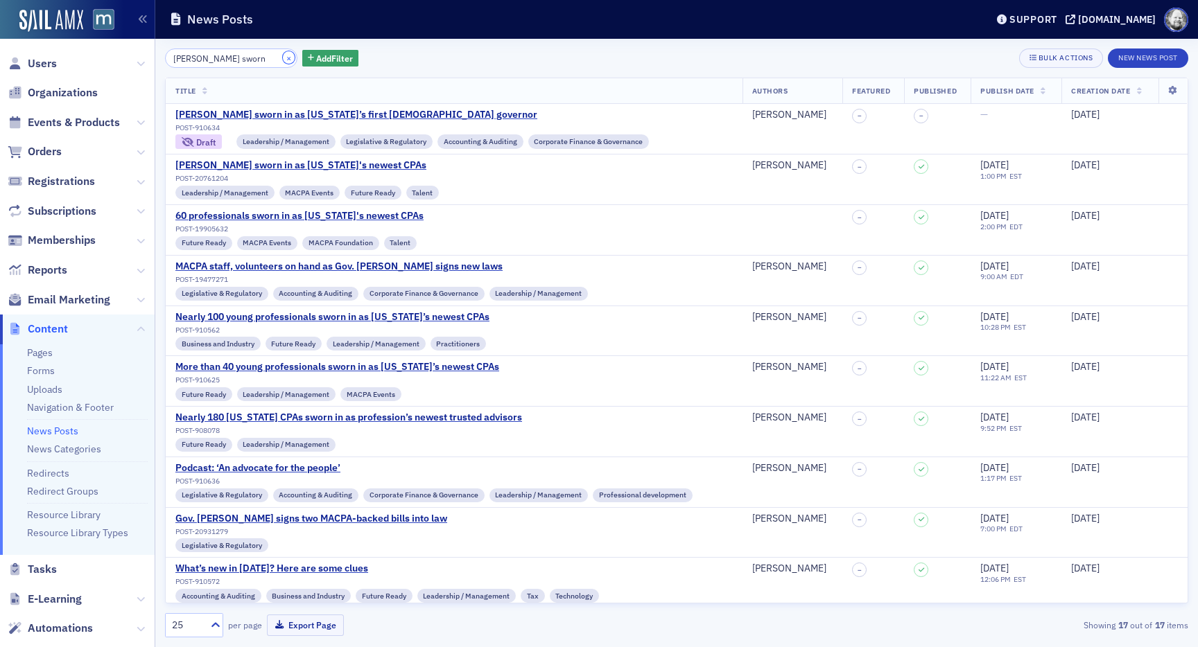
click at [283, 57] on button "×" at bounding box center [289, 57] width 12 height 12
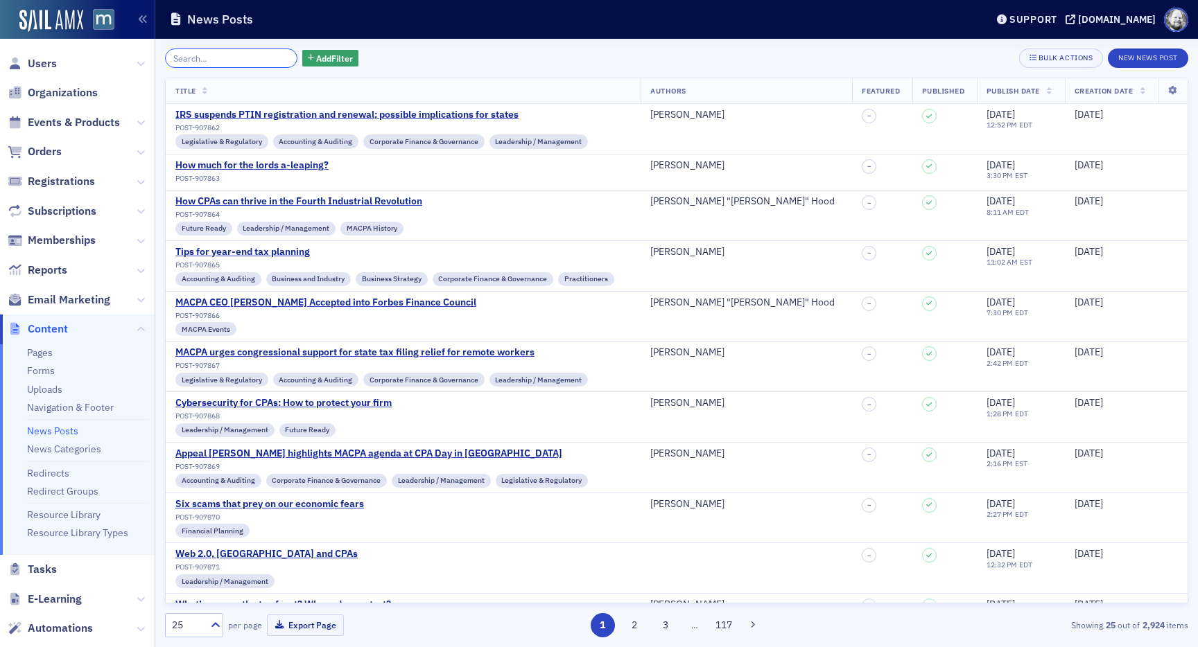
click at [231, 57] on input "search" at bounding box center [231, 58] width 132 height 19
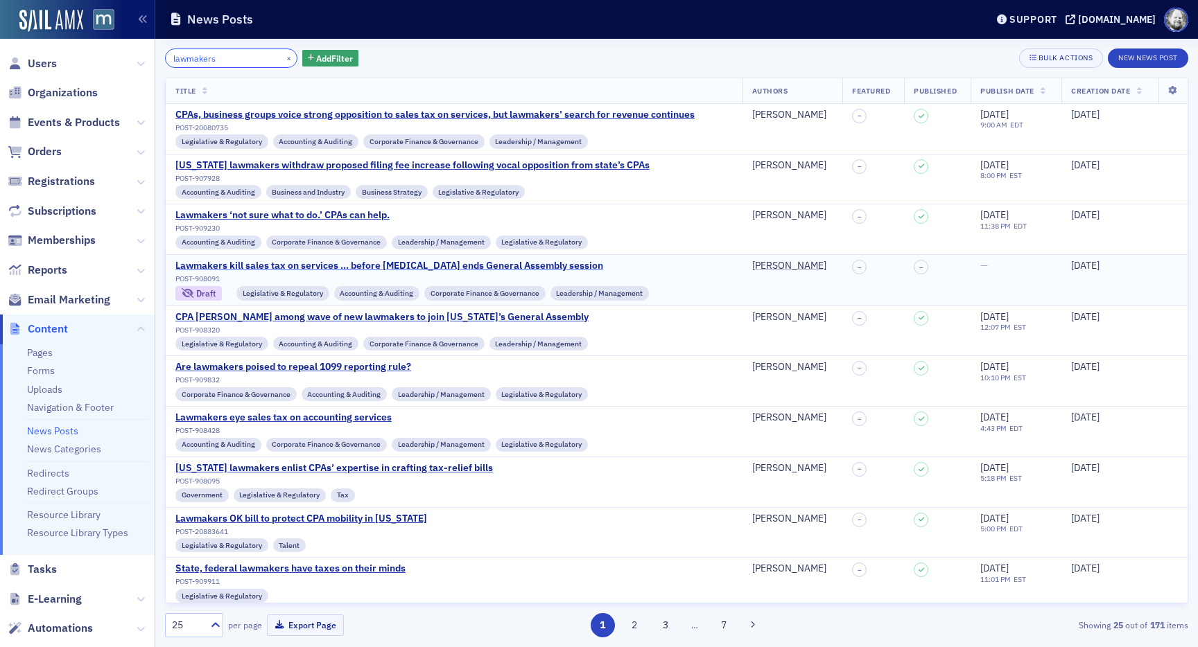
type input "lawmakers"
click at [245, 267] on div "Lawmakers kill sales tax on services … before [MEDICAL_DATA] ends General Assem…" at bounding box center [411, 266] width 473 height 12
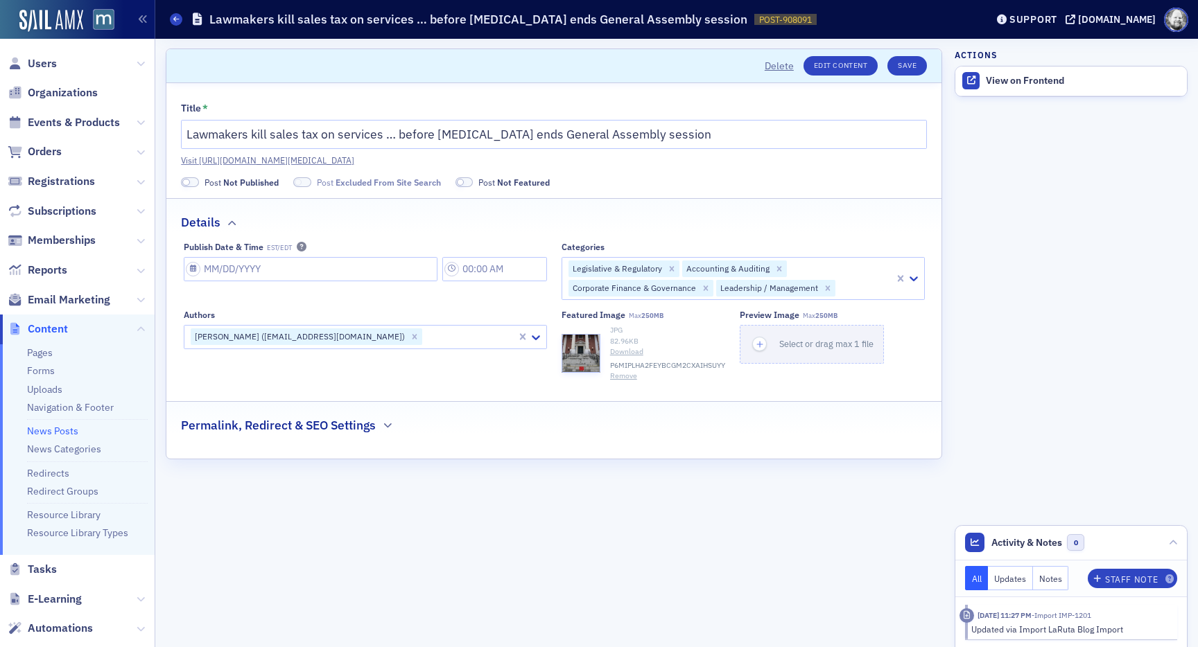
click at [282, 435] on fieldset "Permalink, Redirect & SEO Settings" at bounding box center [553, 420] width 775 height 38
click at [280, 424] on h2 "Permalink, Redirect & SEO Settings" at bounding box center [278, 426] width 195 height 18
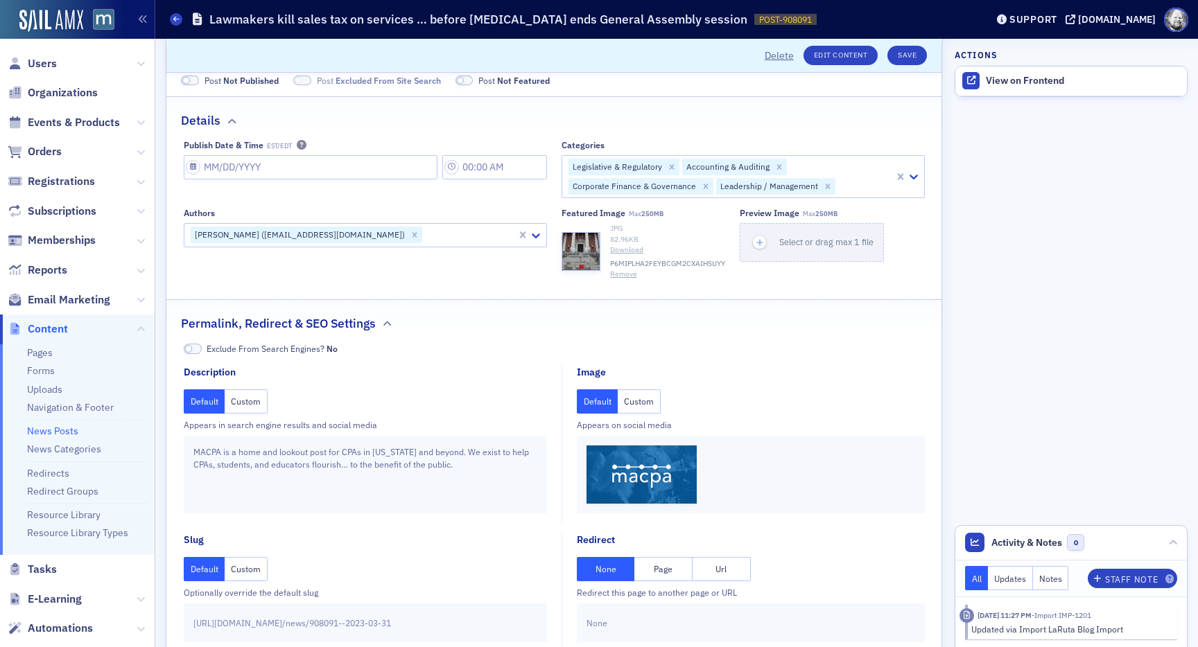
scroll to position [100, 0]
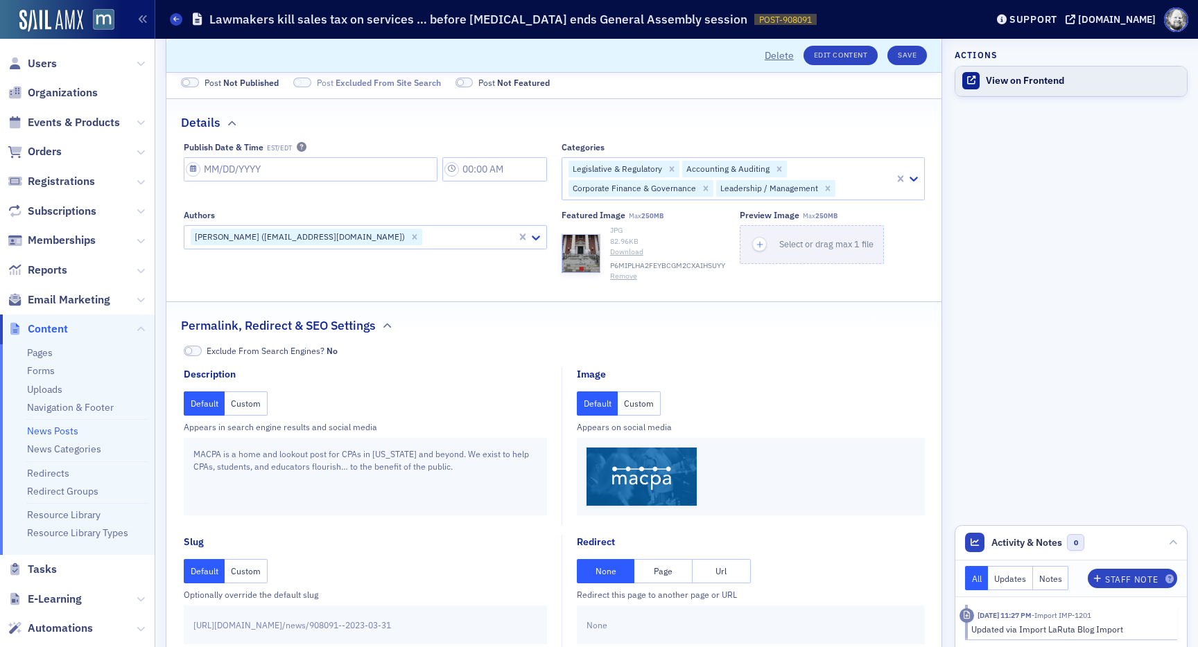
click at [1047, 78] on div "View on Frontend" at bounding box center [1083, 81] width 194 height 12
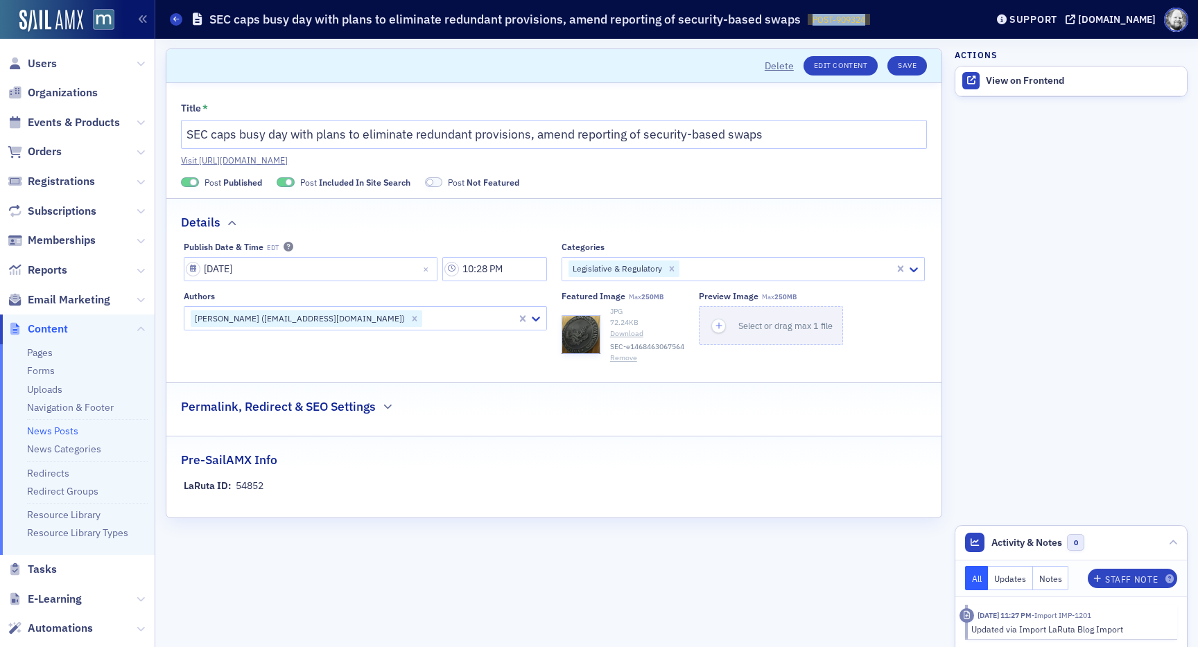
drag, startPoint x: 809, startPoint y: 20, endPoint x: 886, endPoint y: 21, distance: 76.9
click at [887, 21] on div "News Posts SEC caps busy day with plans to eliminate redundant provisions, amen…" at bounding box center [567, 19] width 795 height 26
copy span "POST-909324"
click at [1003, 71] on link "View on Frontend" at bounding box center [1071, 81] width 232 height 29
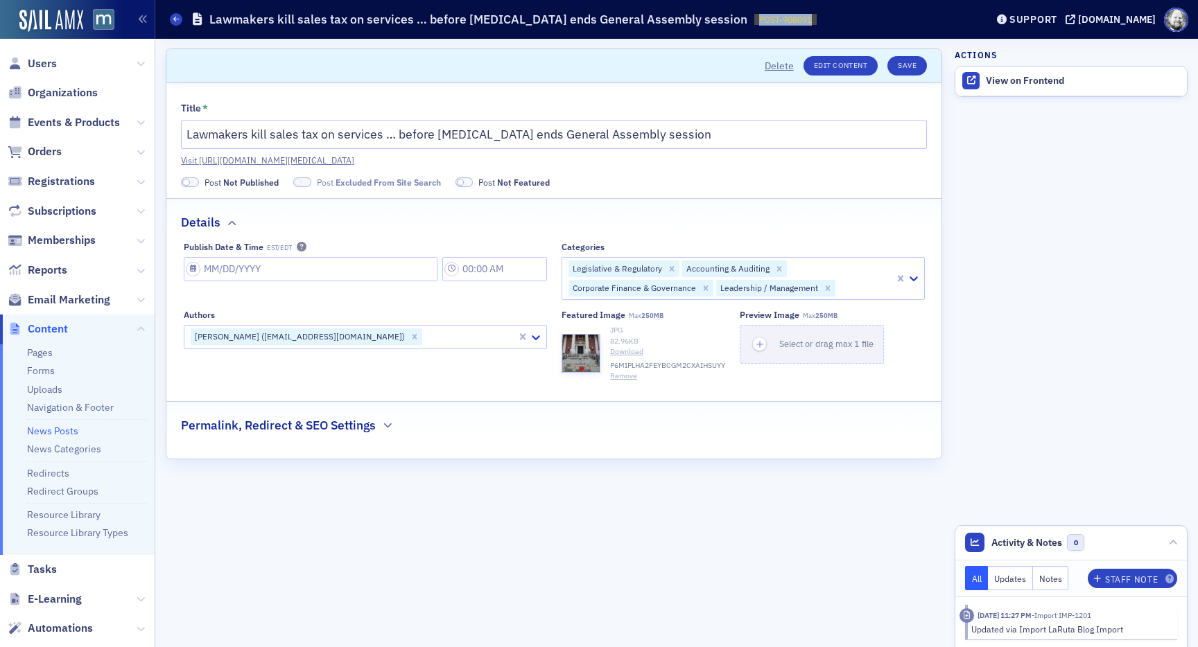
drag, startPoint x: 720, startPoint y: 18, endPoint x: 781, endPoint y: 20, distance: 61.0
click at [781, 20] on div "News Posts Lawmakers kill sales tax on services … before [MEDICAL_DATA] ends Ge…" at bounding box center [567, 19] width 795 height 26
copy span "POST-908091"
click at [782, 66] on button "Delete" at bounding box center [779, 66] width 29 height 15
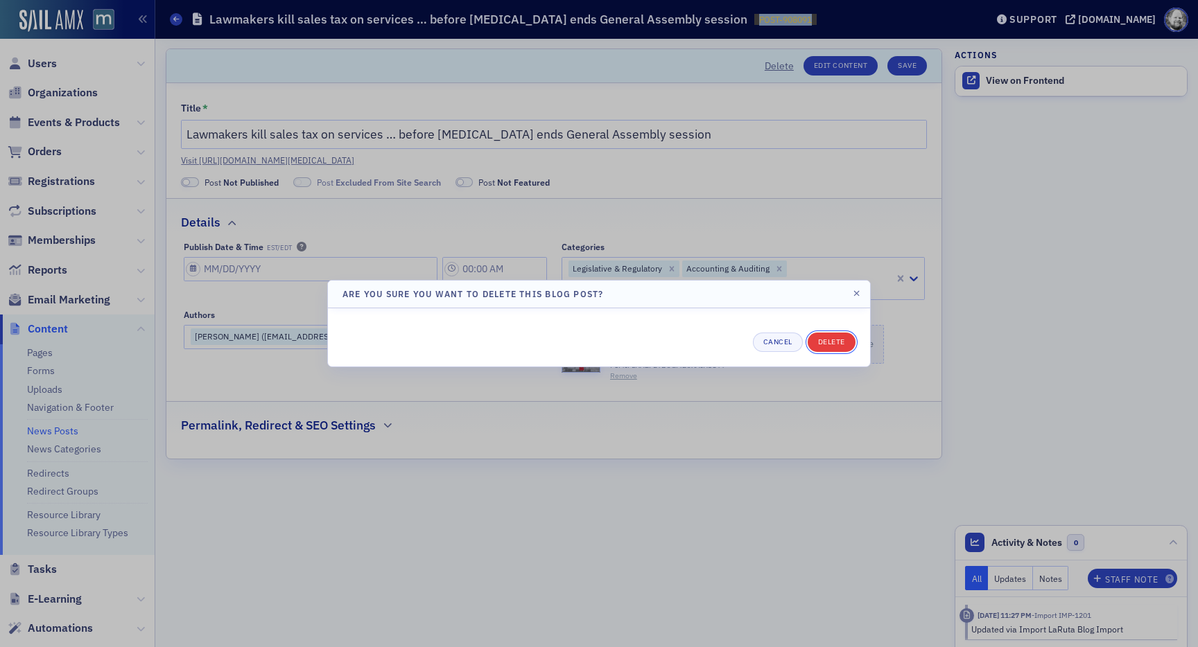
click at [819, 348] on button "Delete" at bounding box center [832, 342] width 48 height 19
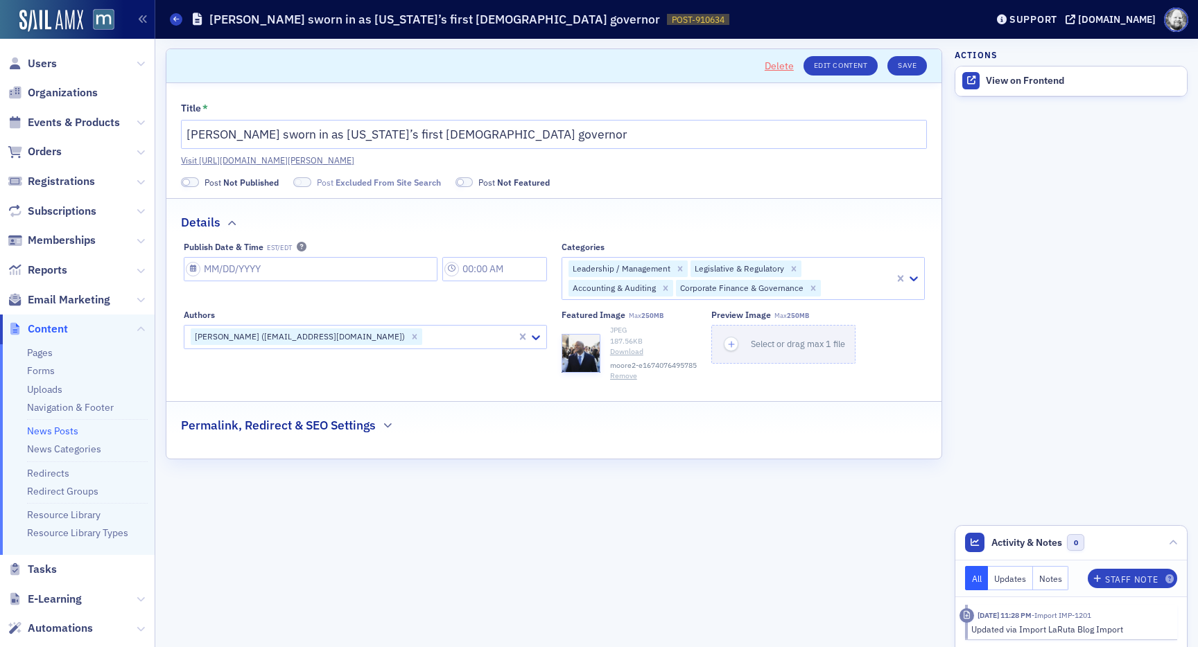
click at [770, 70] on button "Delete" at bounding box center [779, 66] width 29 height 15
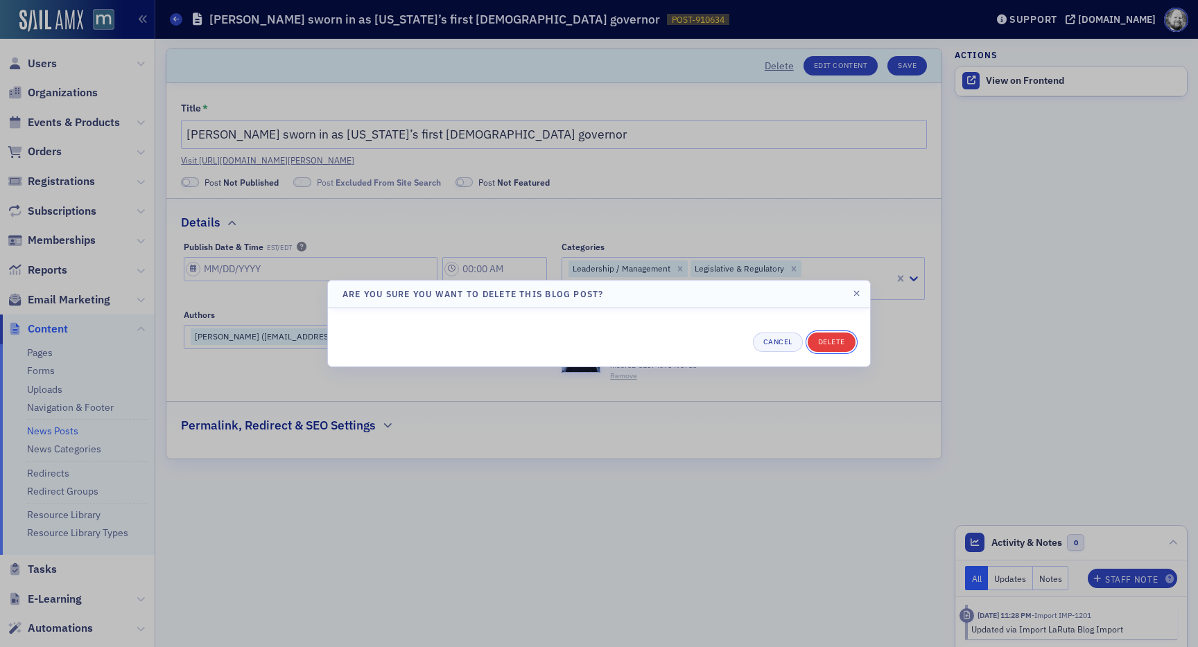
click at [825, 351] on button "Delete" at bounding box center [832, 342] width 48 height 19
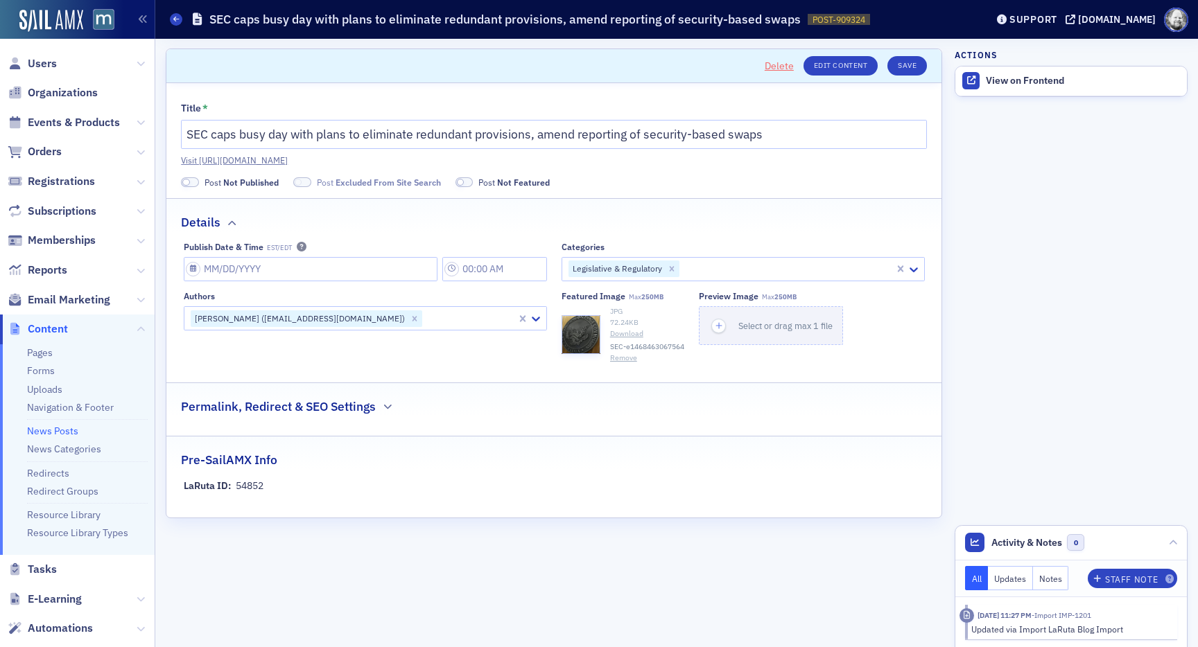
click at [784, 67] on button "Delete" at bounding box center [779, 66] width 29 height 15
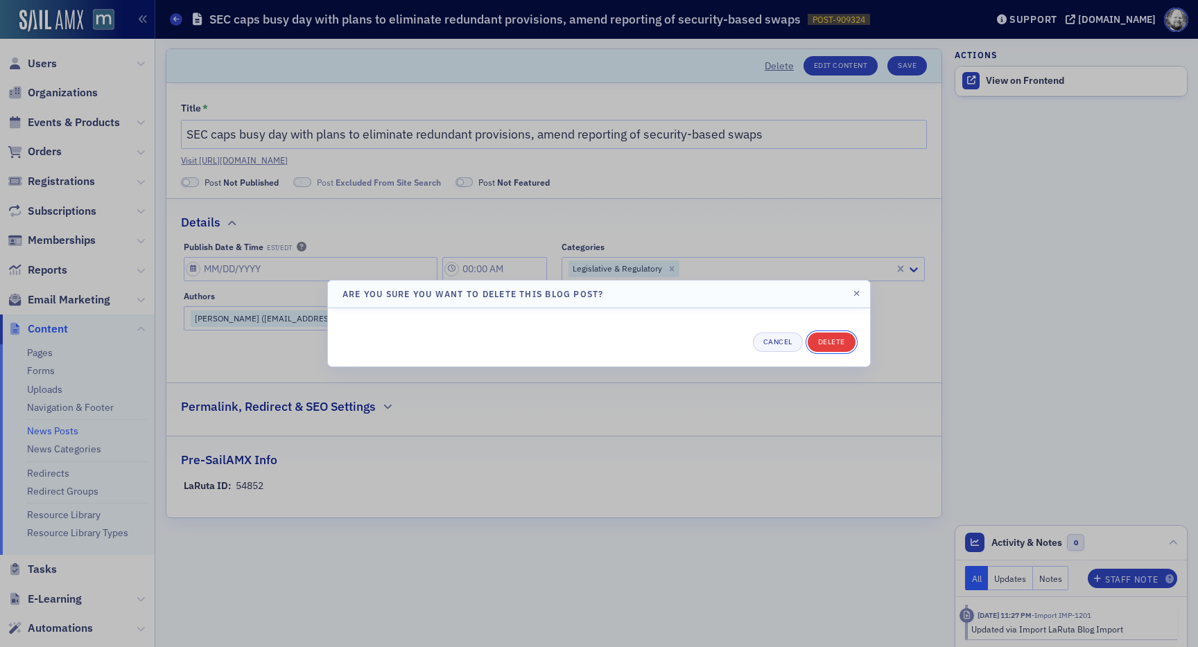
click at [837, 349] on button "Delete" at bounding box center [832, 342] width 48 height 19
